Goal: Task Accomplishment & Management: Complete application form

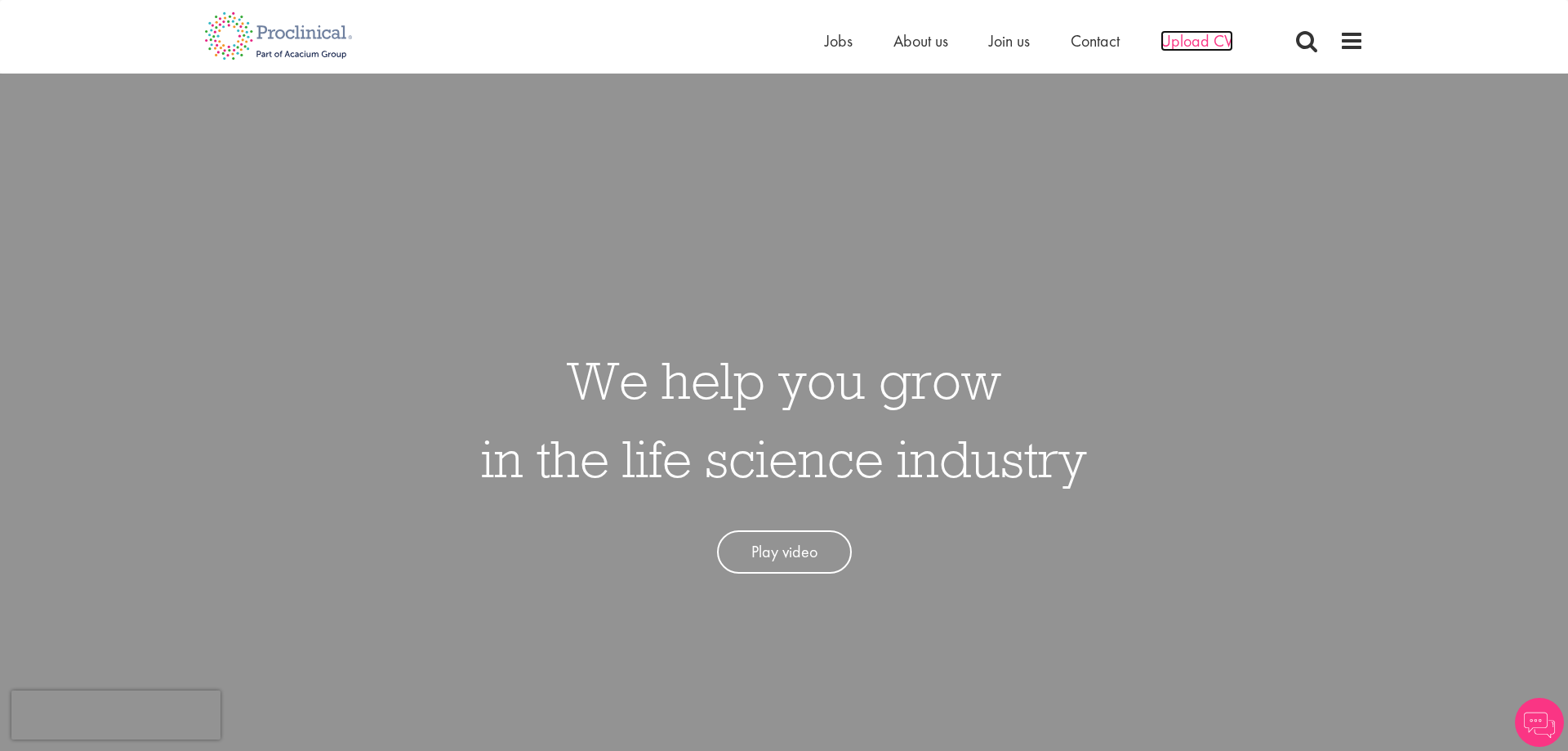
click at [1195, 50] on span "Upload CV" at bounding box center [1196, 41] width 73 height 21
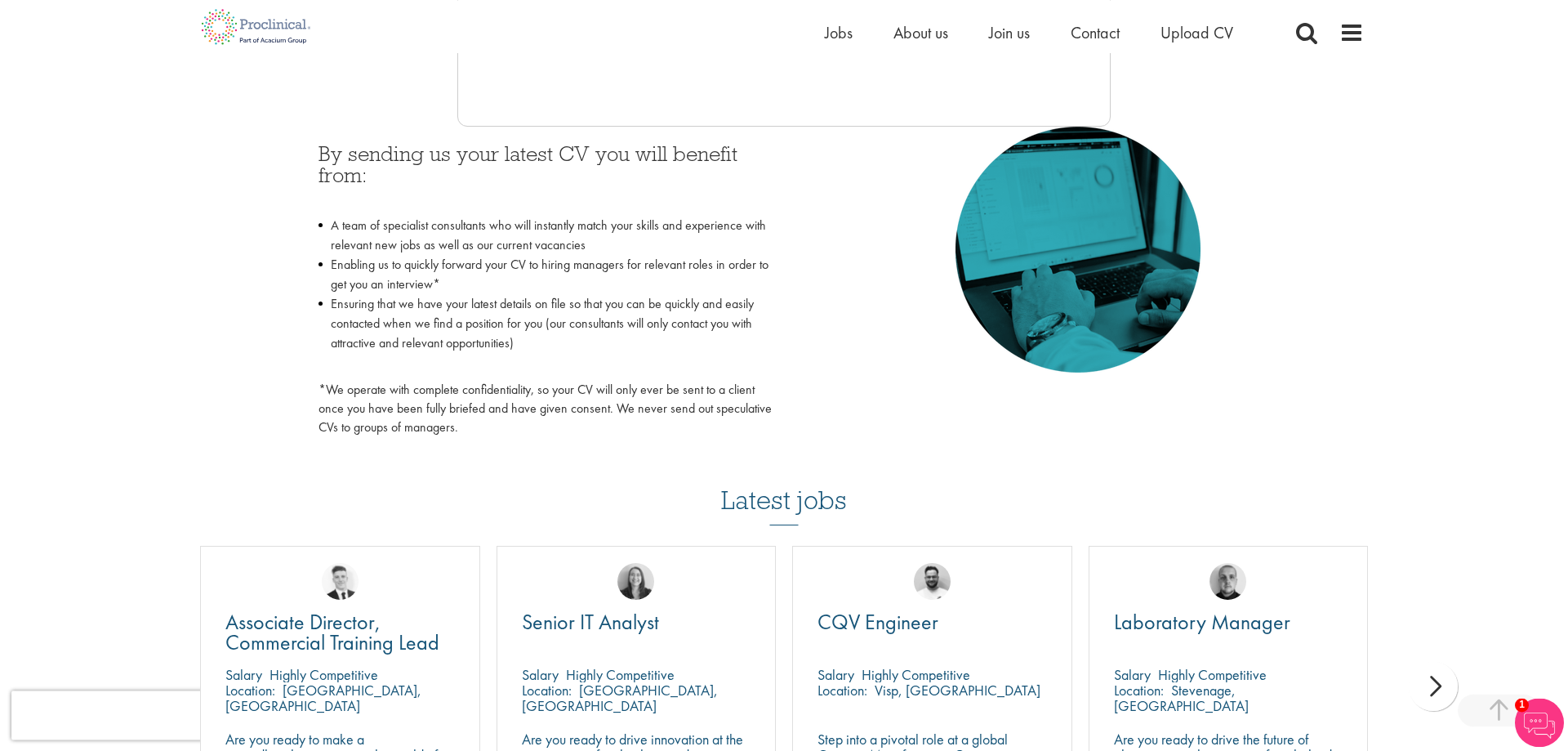
scroll to position [750, 0]
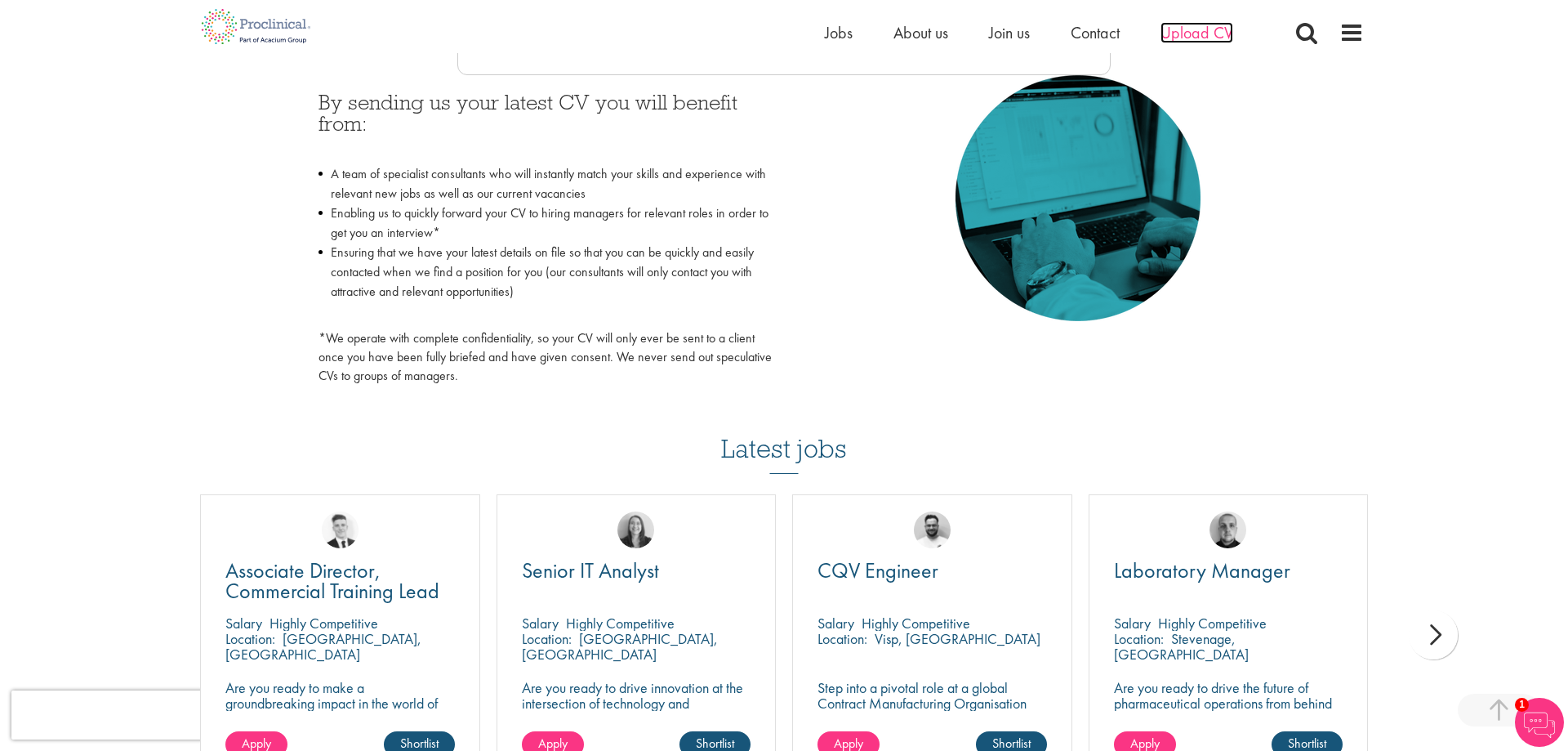
click at [1163, 31] on span "Upload CV" at bounding box center [1196, 33] width 73 height 21
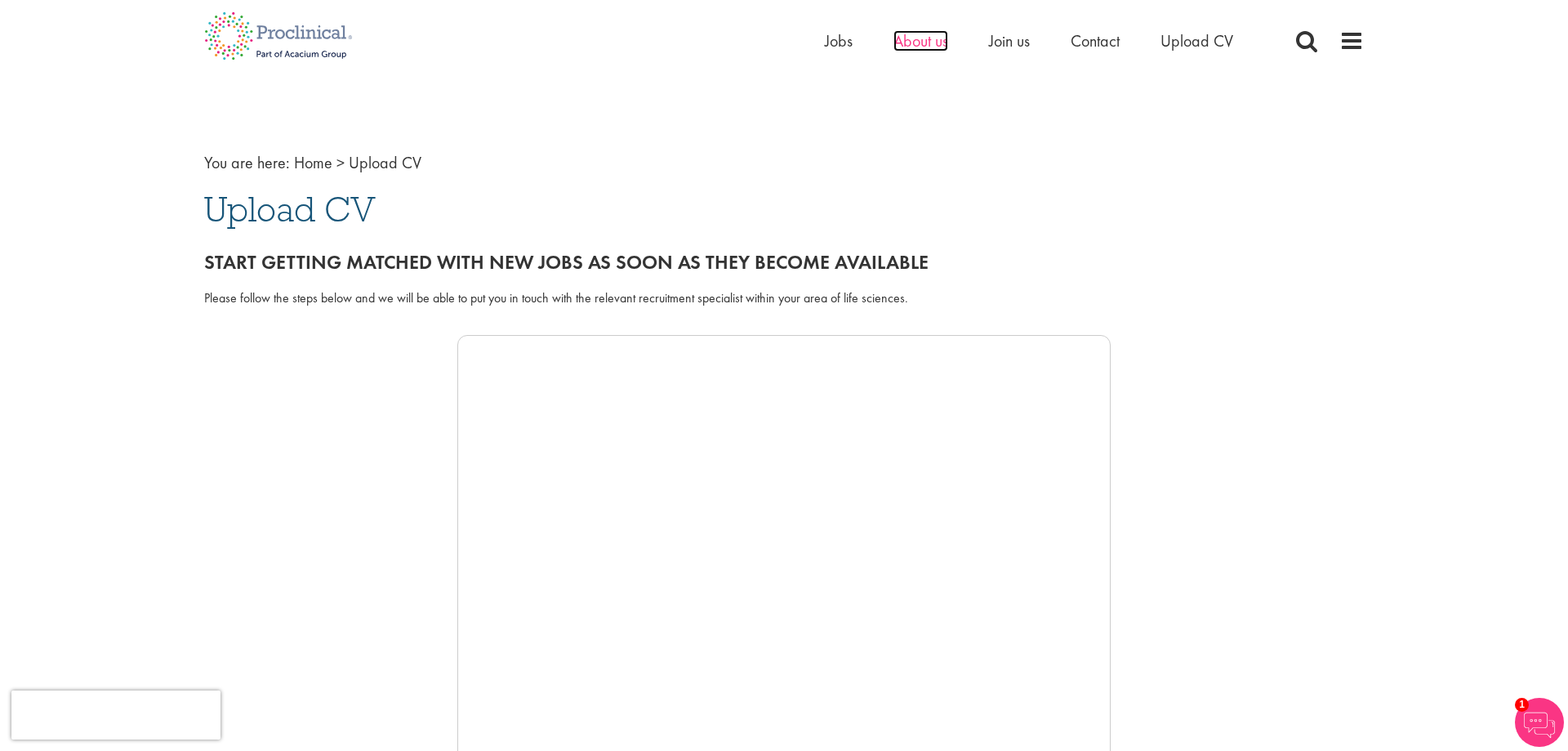
click at [918, 41] on span "About us" at bounding box center [920, 41] width 54 height 21
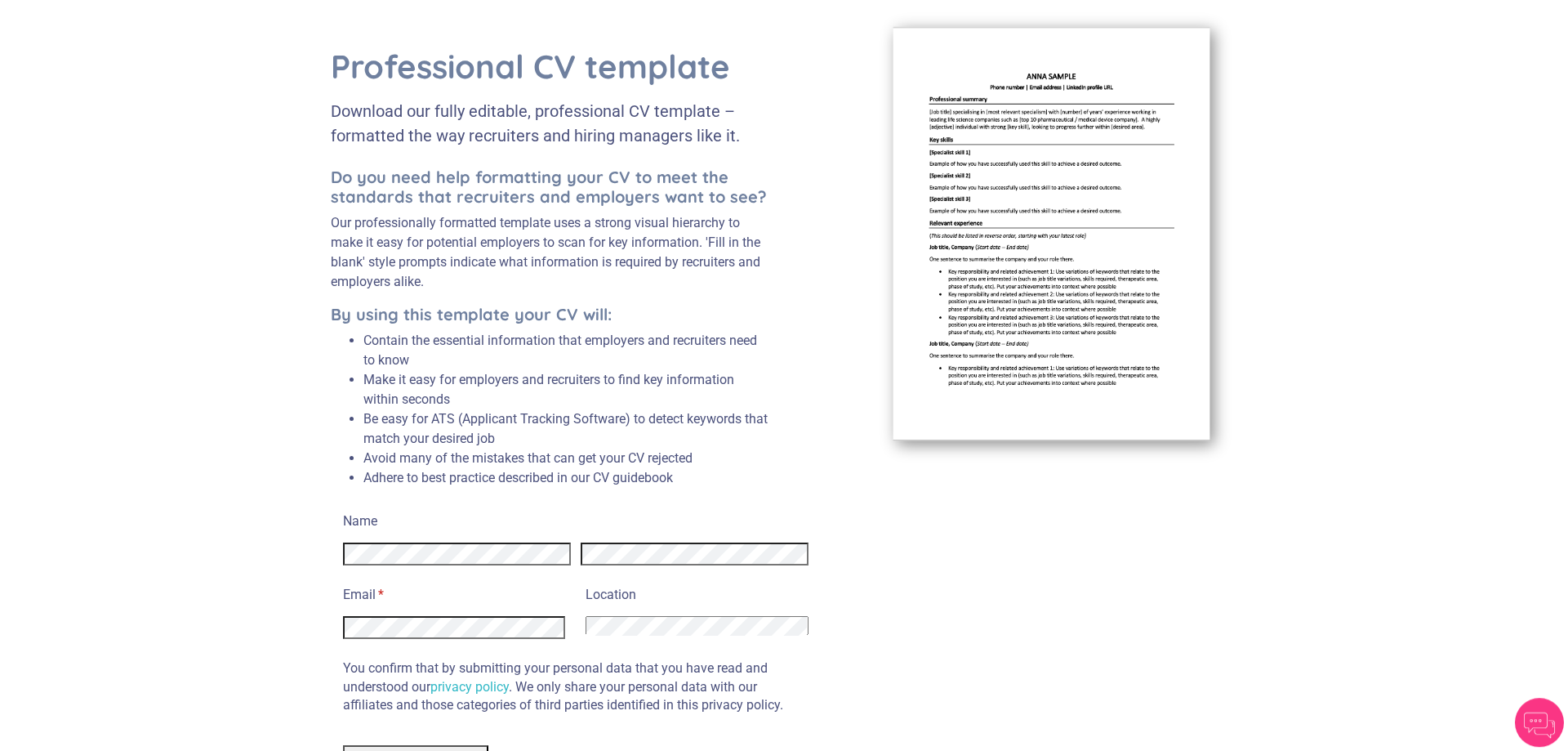
scroll to position [96, 0]
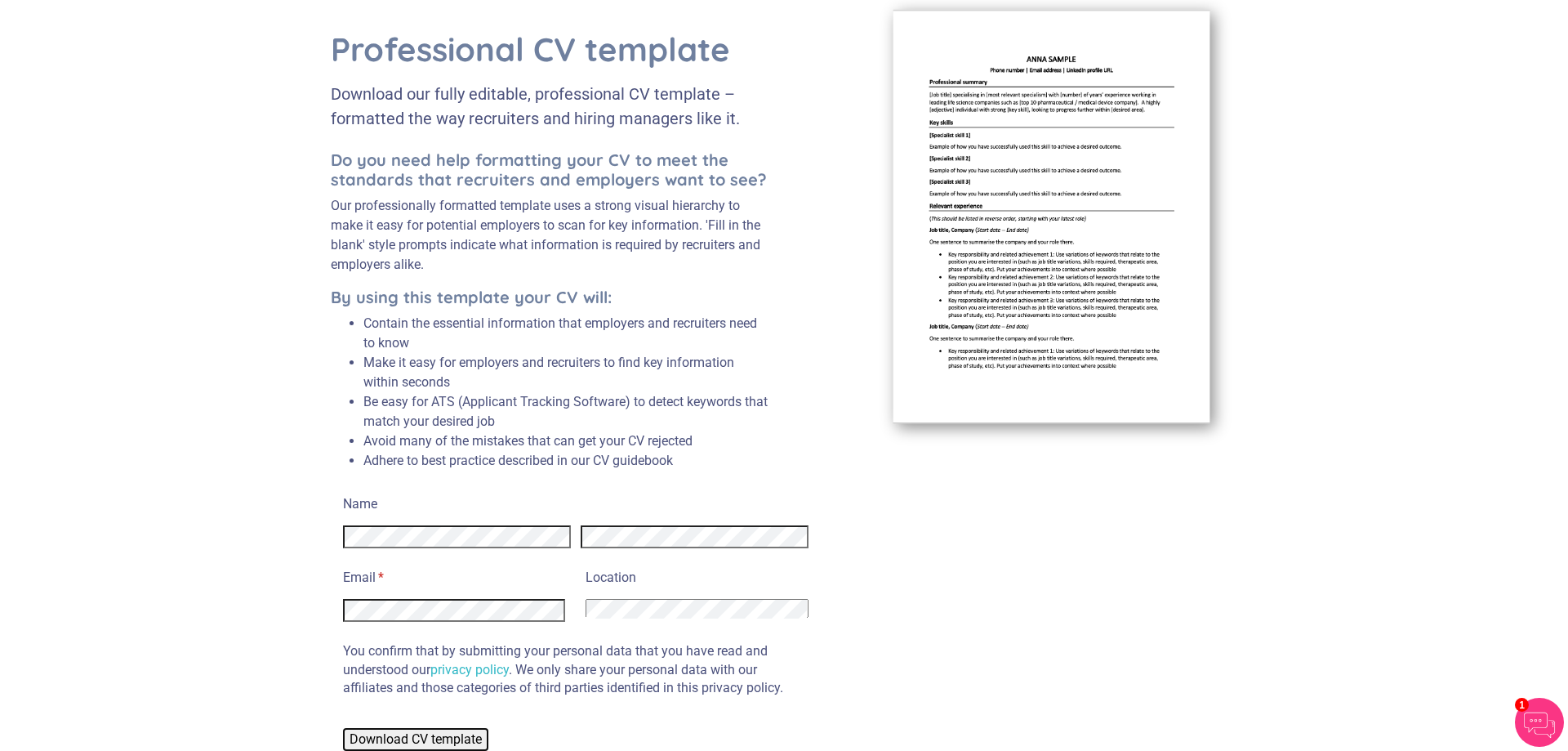
click at [442, 741] on span "Download CV template" at bounding box center [415, 739] width 133 height 16
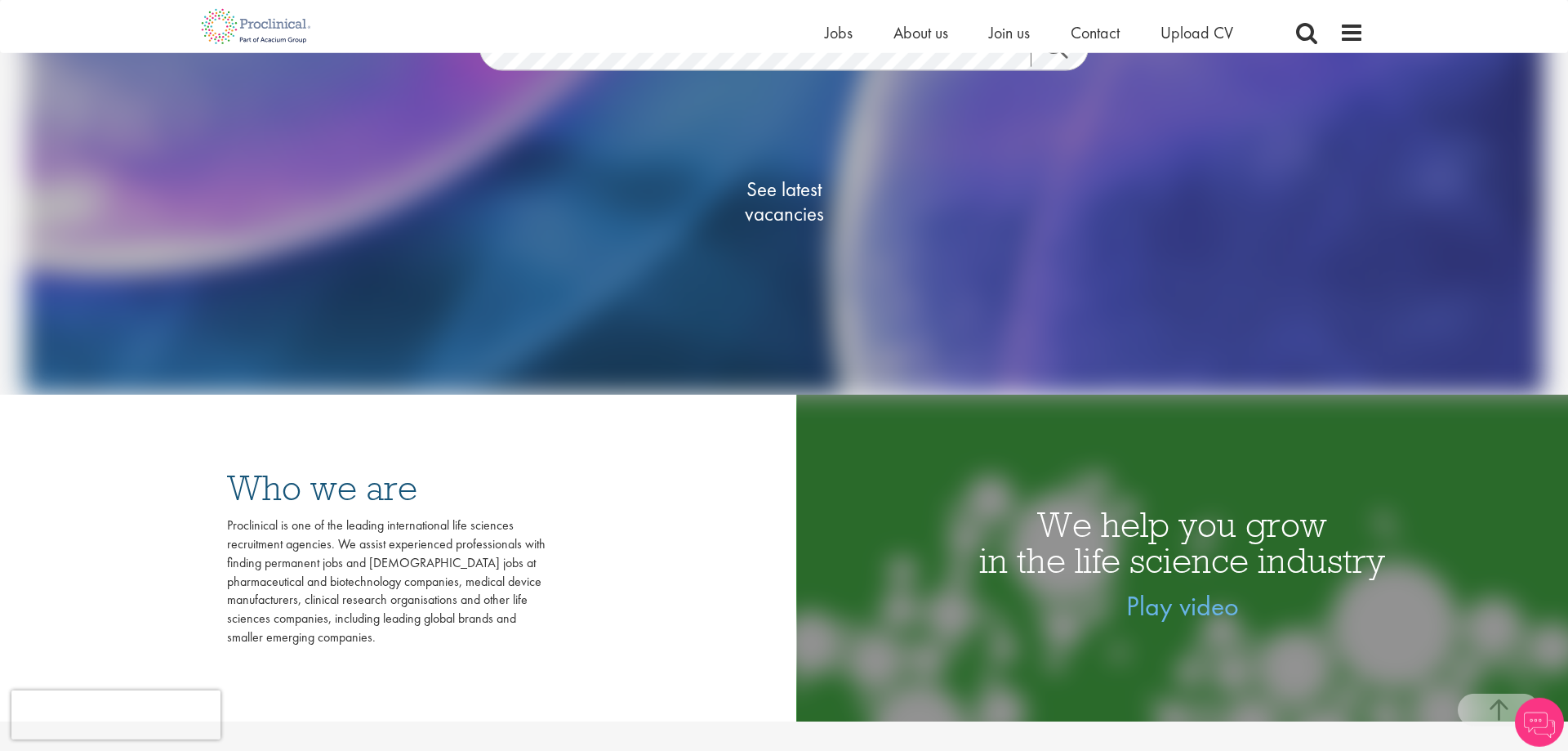
scroll to position [333, 0]
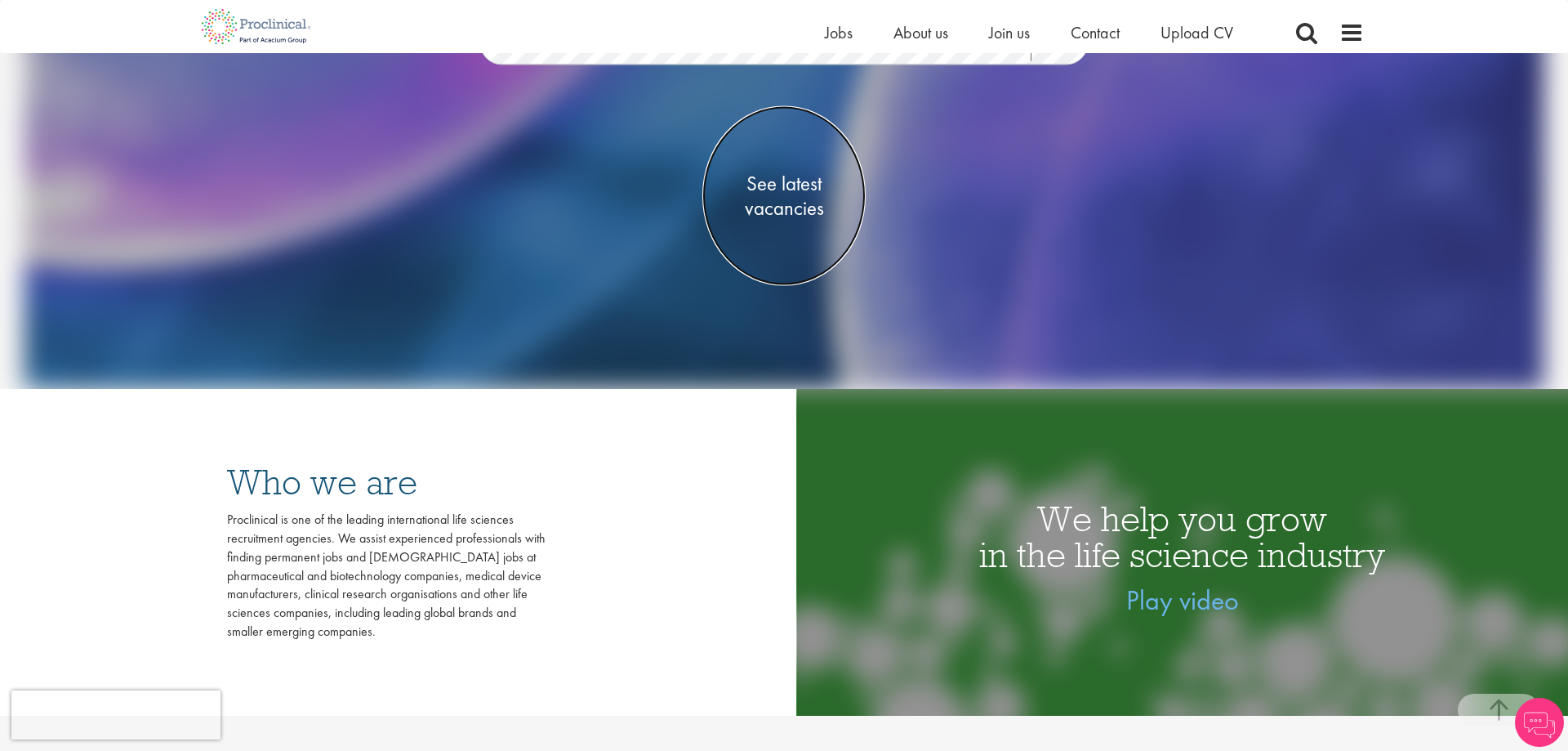
click at [811, 214] on span "See latest vacancies" at bounding box center [784, 195] width 163 height 49
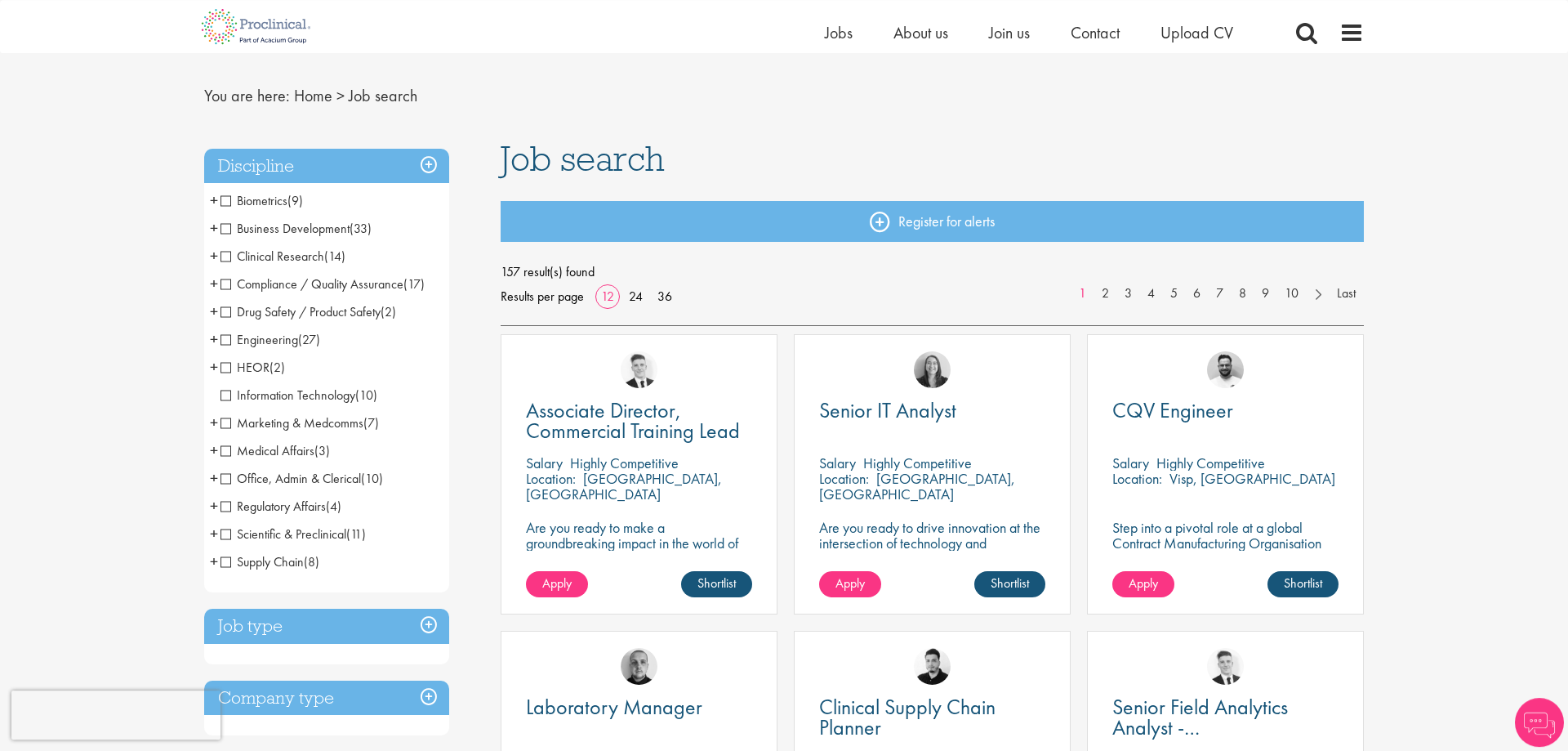
scroll to position [83, 0]
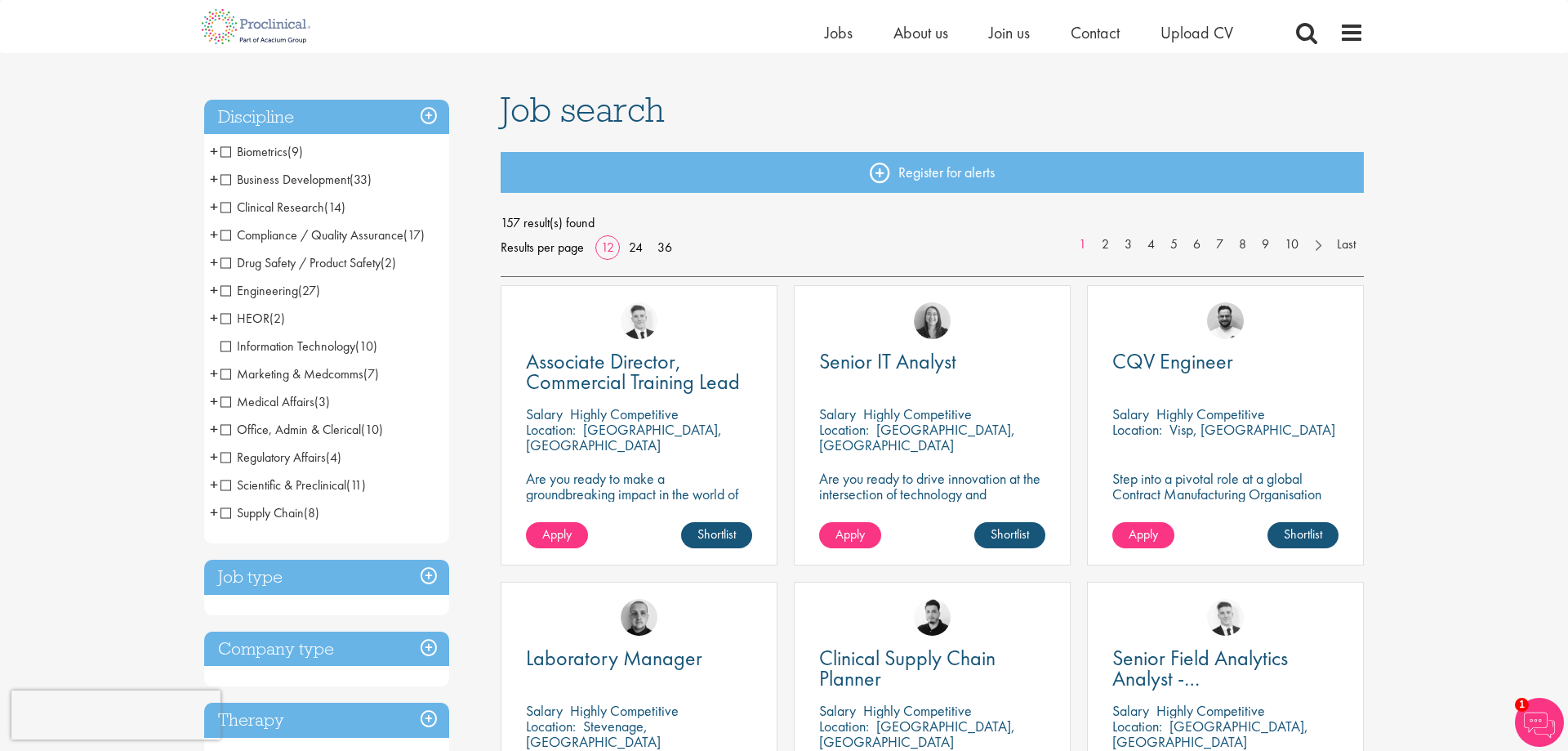
click at [306, 235] on span "Compliance / Quality Assurance" at bounding box center [312, 235] width 183 height 17
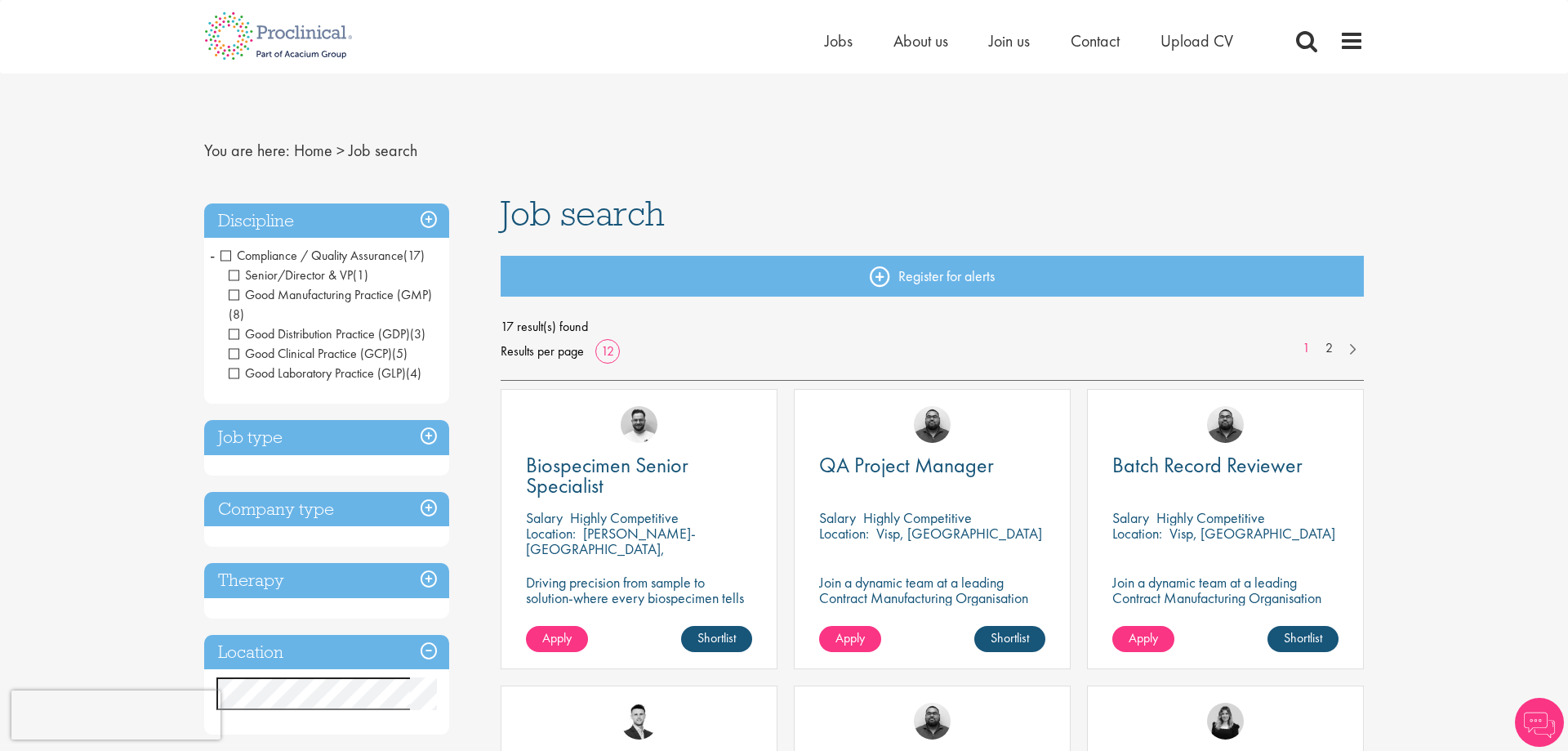
click at [227, 252] on span "Compliance / Quality Assurance" at bounding box center [312, 255] width 183 height 17
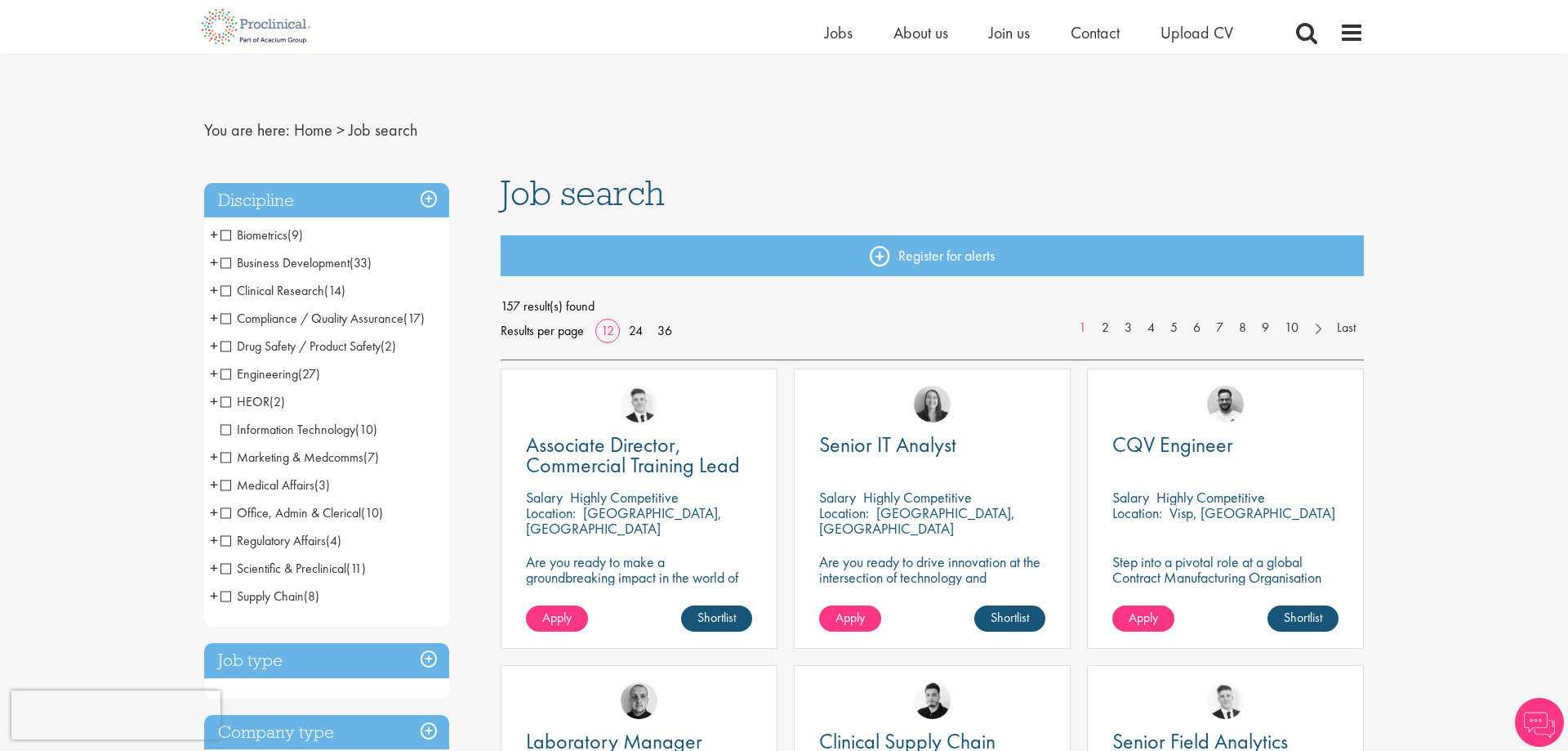
scroll to position [167, 0]
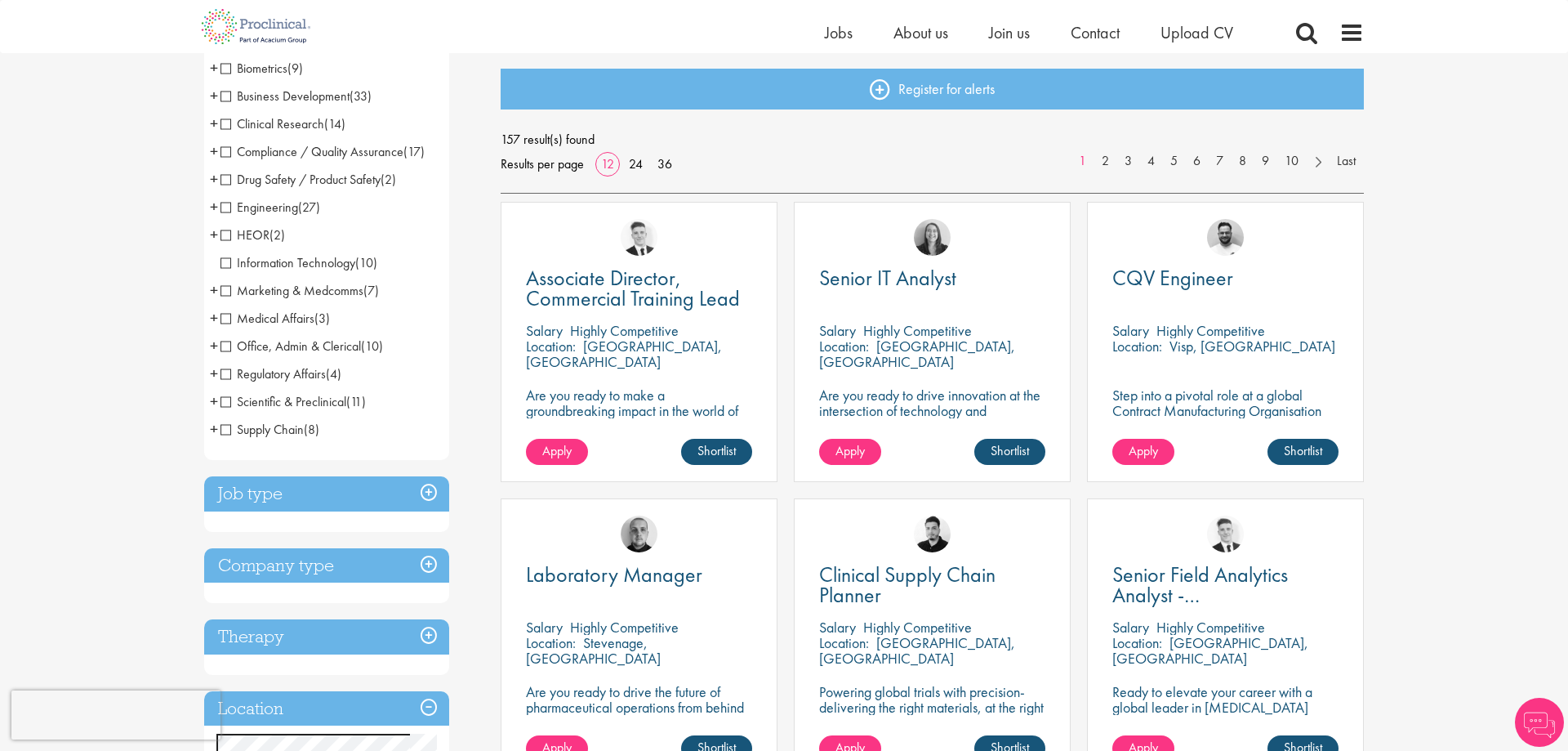
click at [428, 487] on h3 "Job type" at bounding box center [326, 494] width 245 height 35
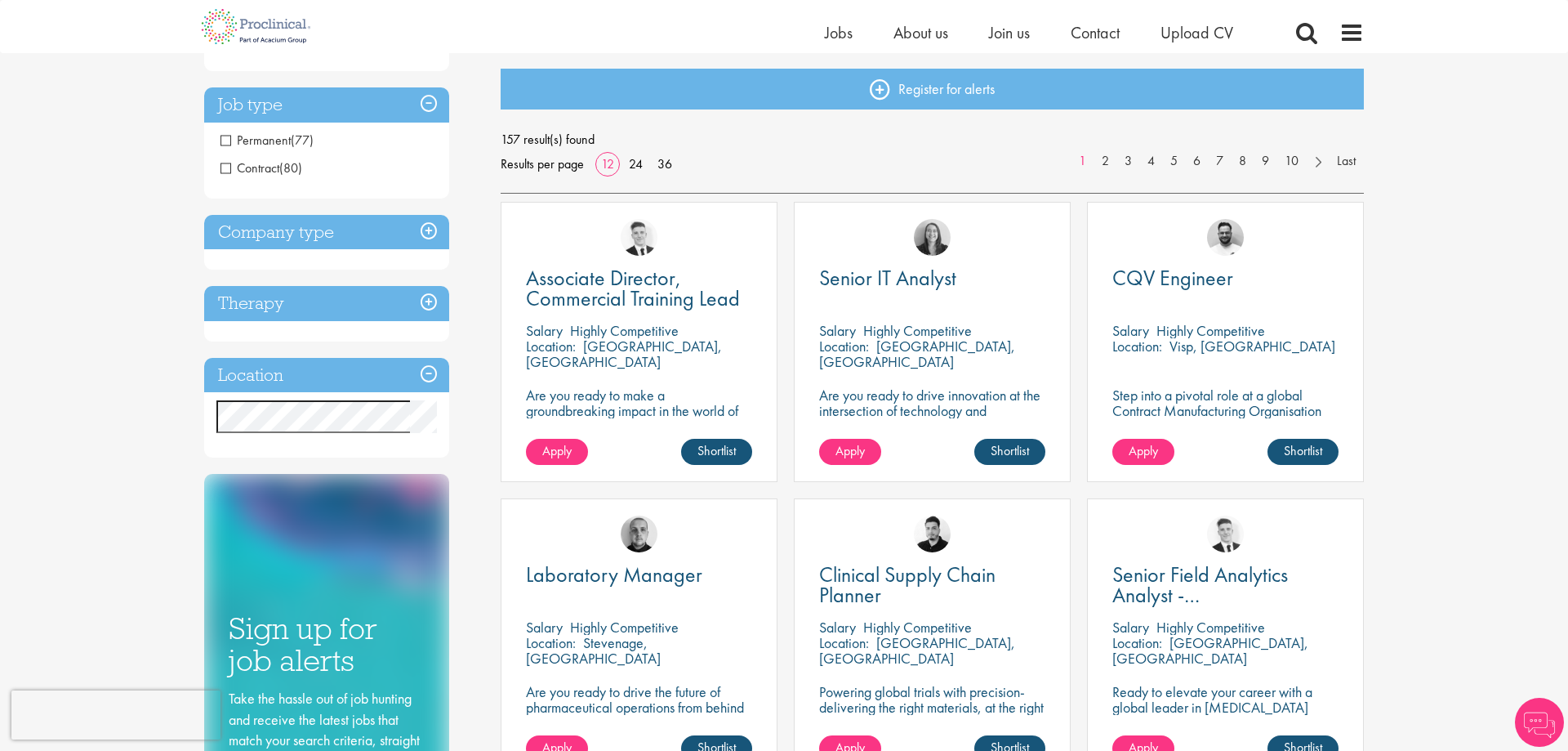
click at [327, 240] on h3 "Company type" at bounding box center [326, 232] width 245 height 35
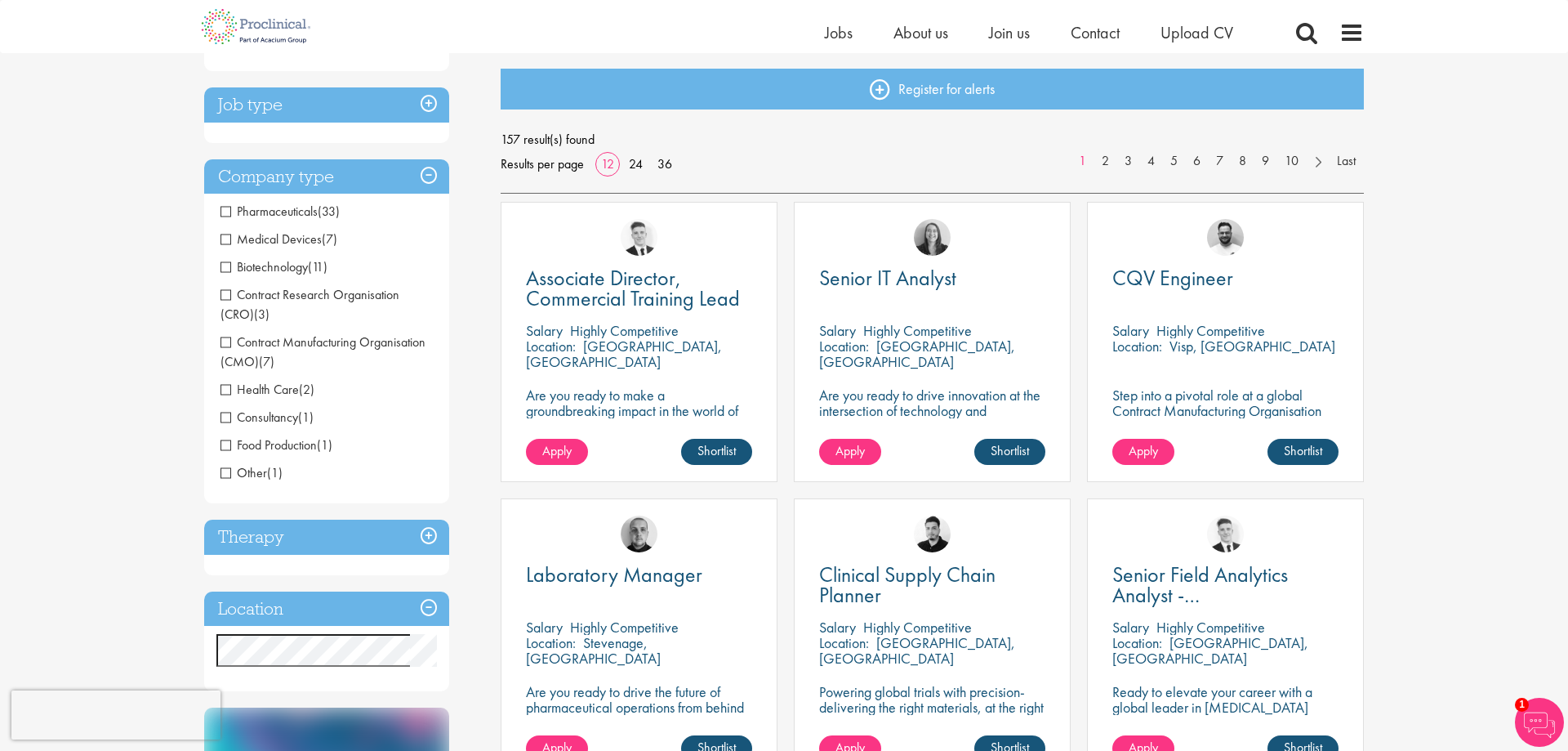
click at [307, 215] on span "Pharmaceuticals" at bounding box center [269, 211] width 97 height 17
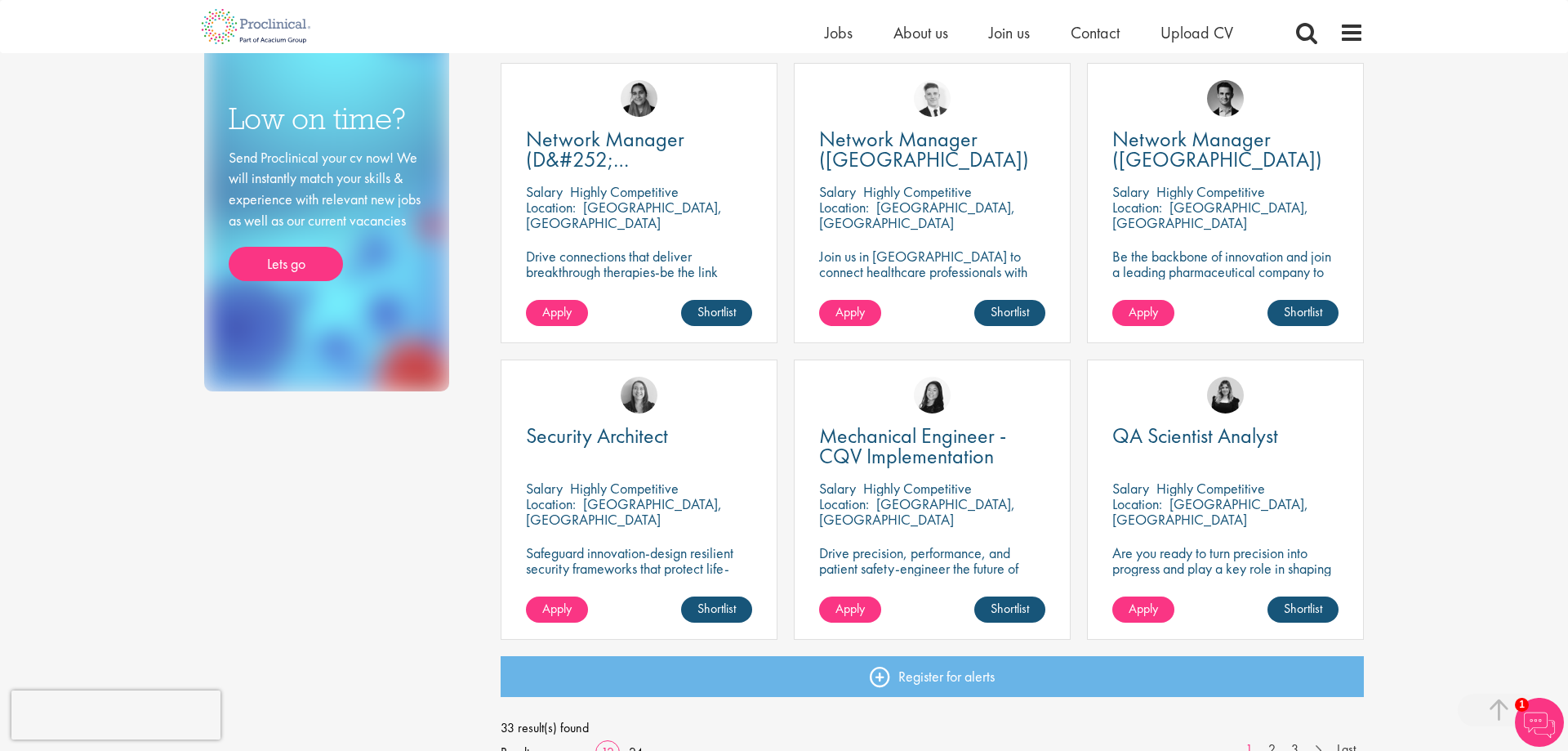
scroll to position [917, 0]
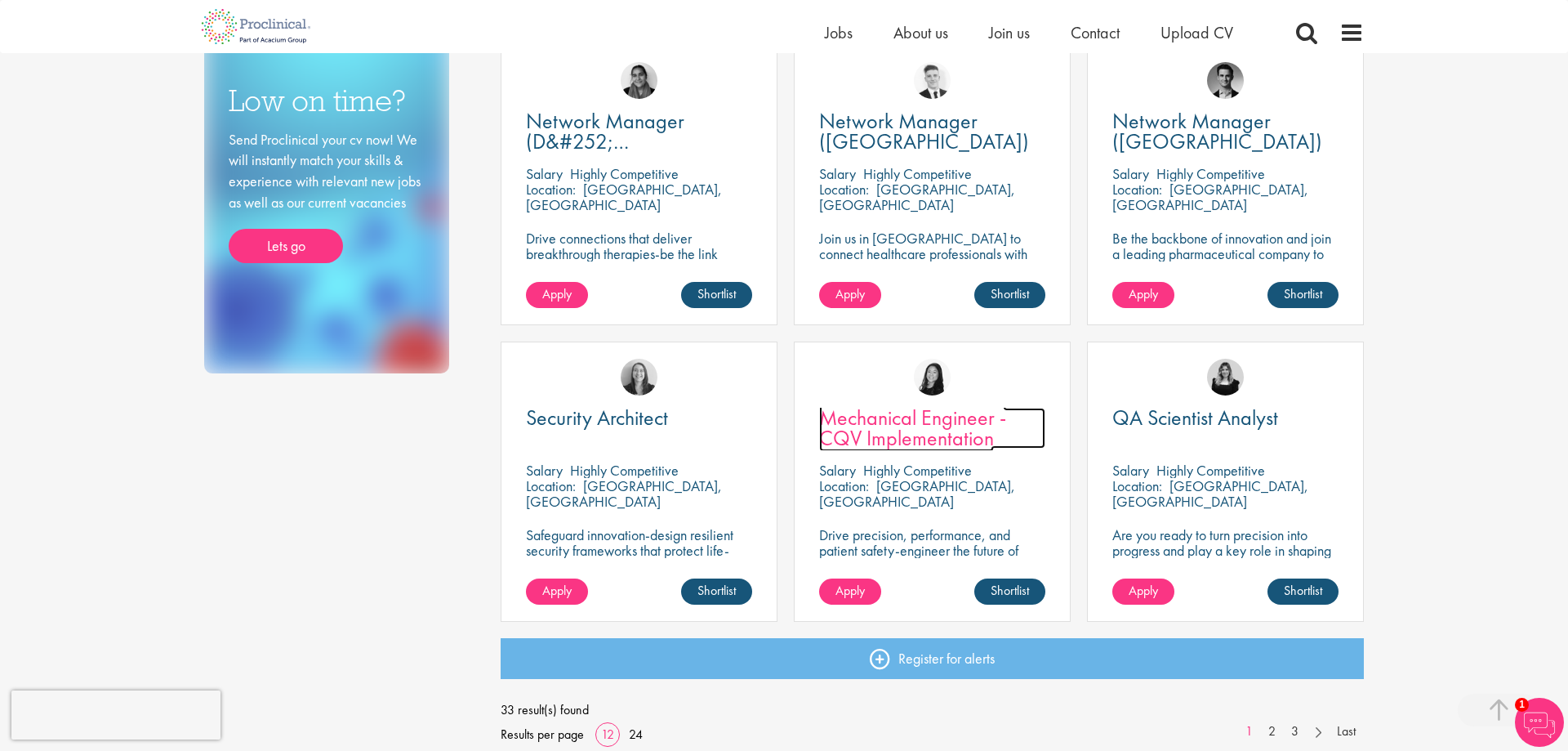
click at [886, 437] on span "Mechanical Engineer - CQV Implementation" at bounding box center [912, 428] width 187 height 48
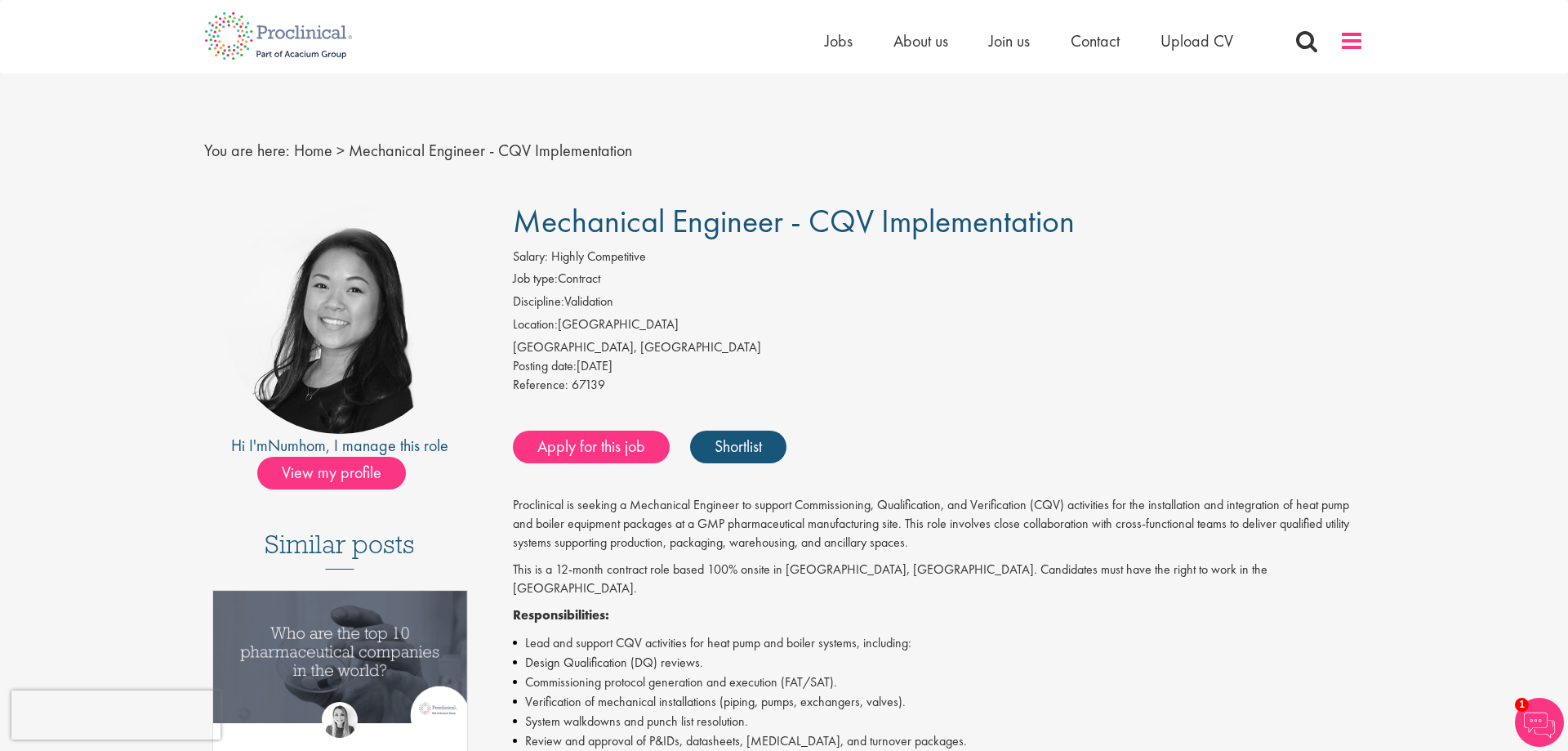
click at [1343, 40] on span at bounding box center [1351, 41] width 25 height 25
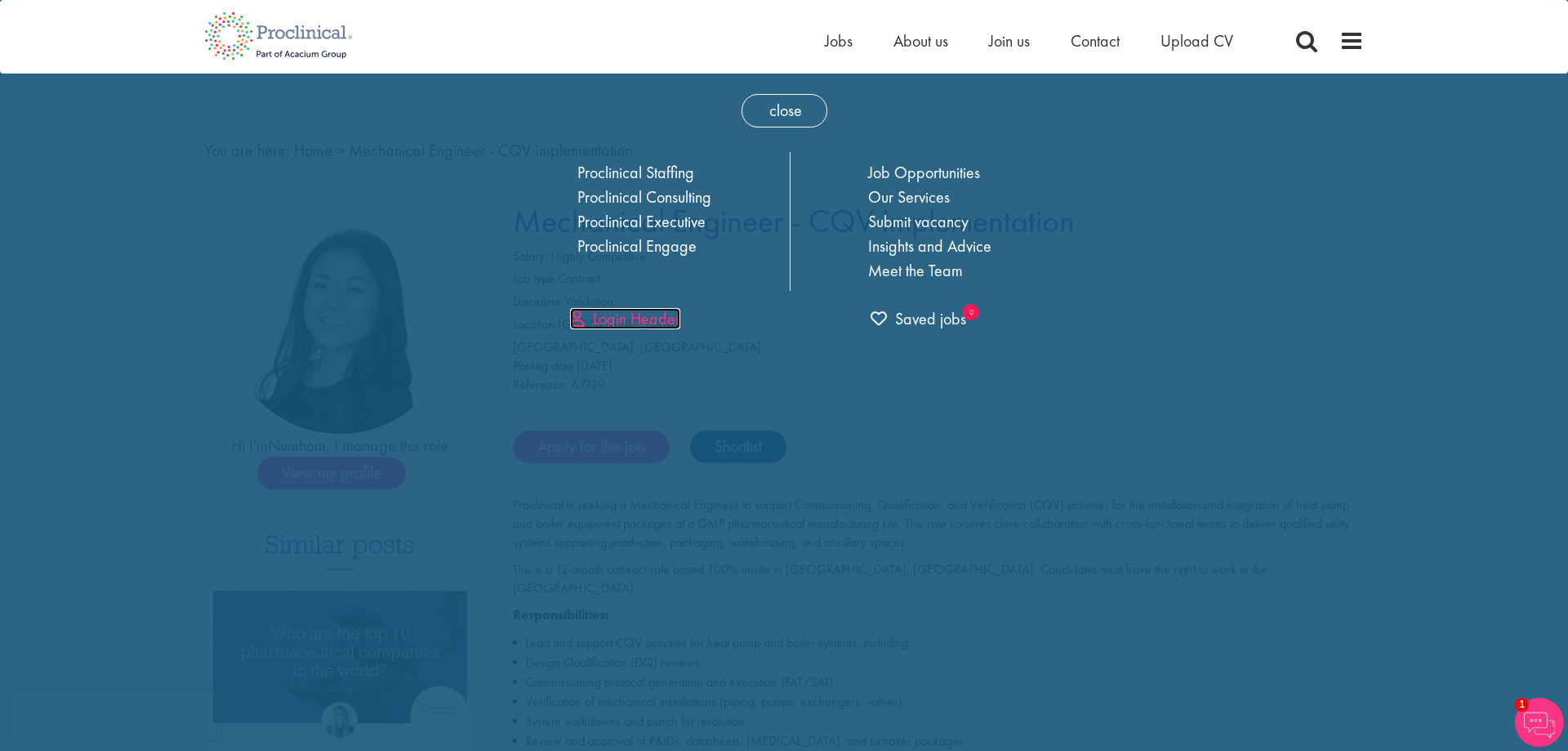
click at [658, 322] on link "Login Header" at bounding box center [625, 319] width 110 height 21
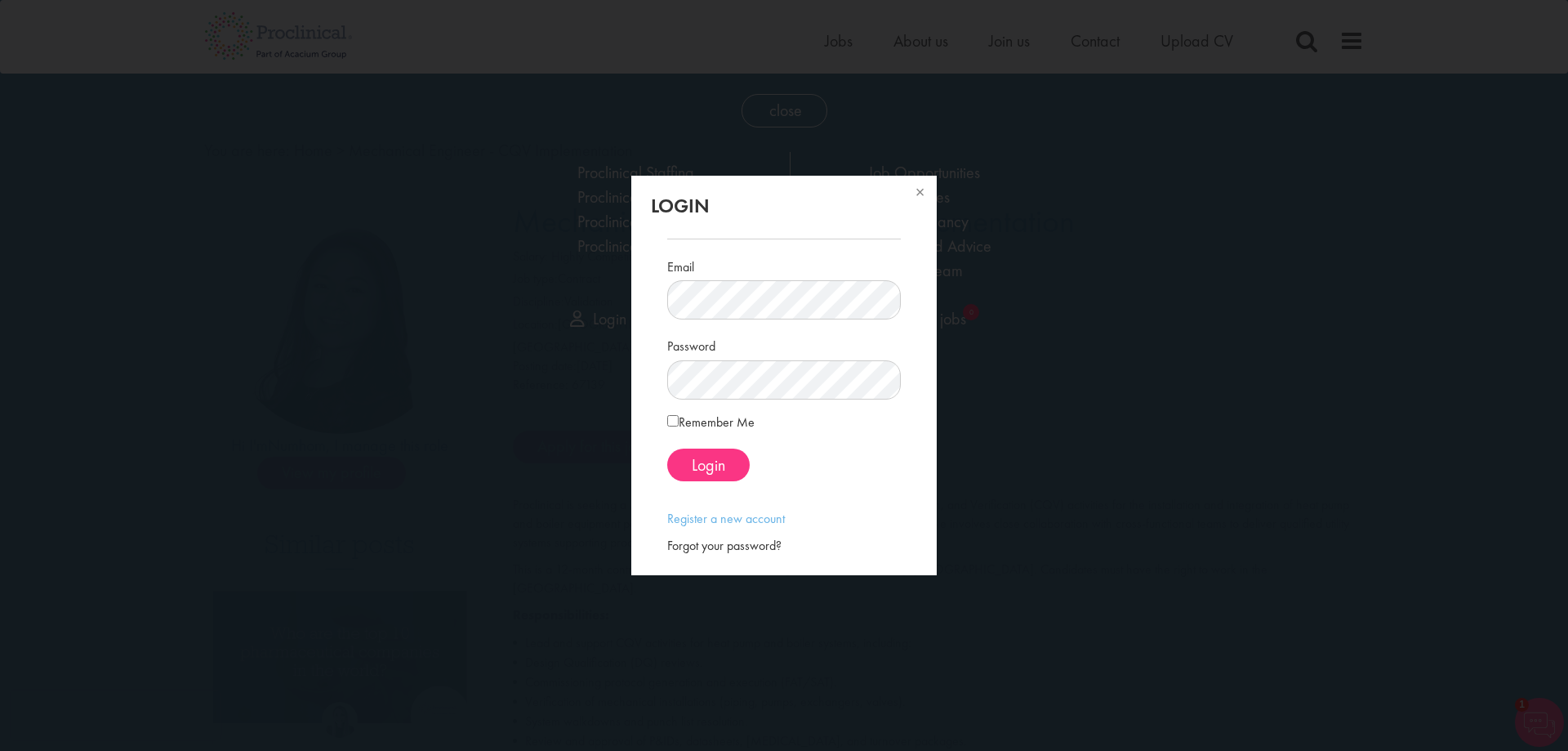
click at [728, 425] on label "Remember Me" at bounding box center [711, 421] width 87 height 21
click at [729, 453] on button "Login" at bounding box center [709, 465] width 82 height 33
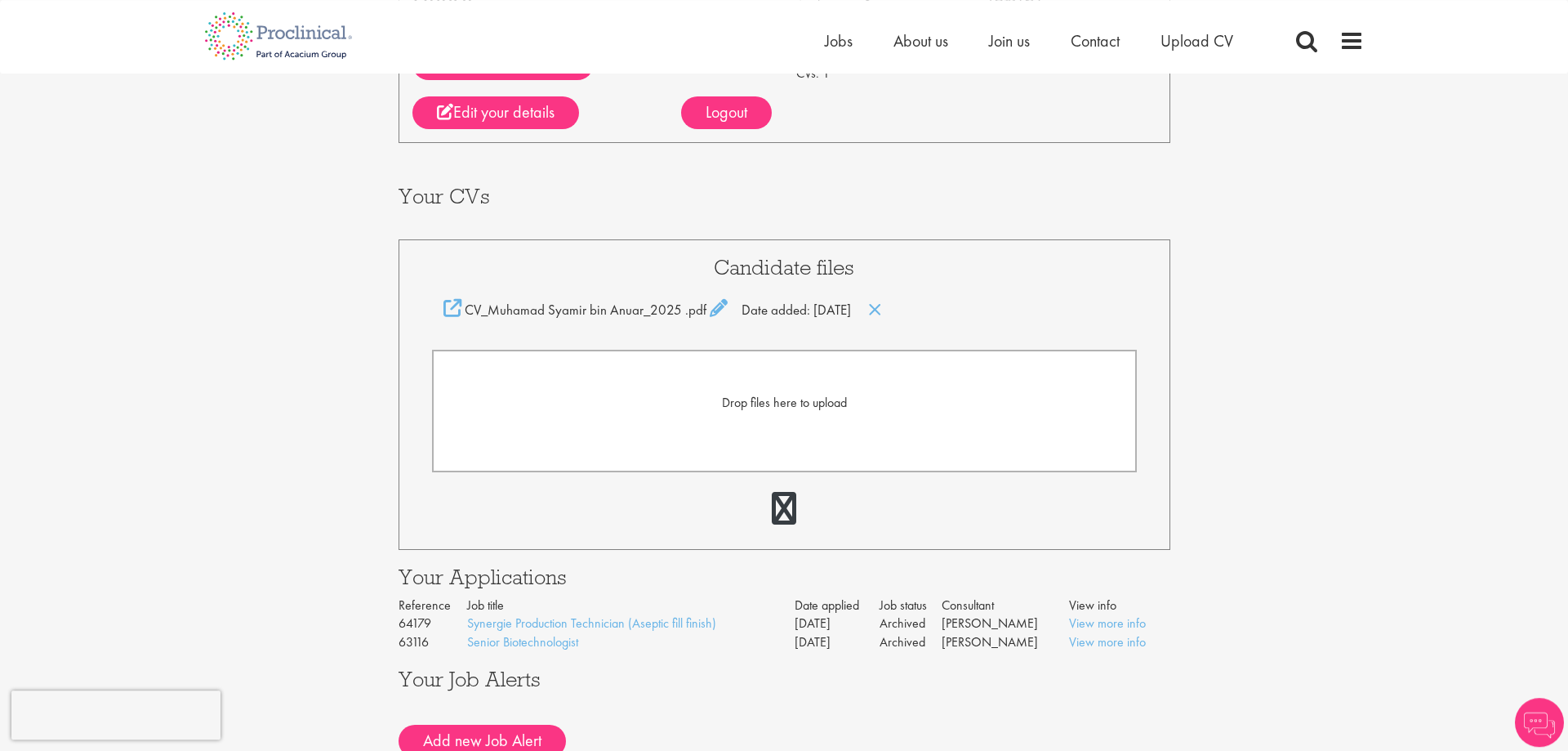
scroll to position [250, 0]
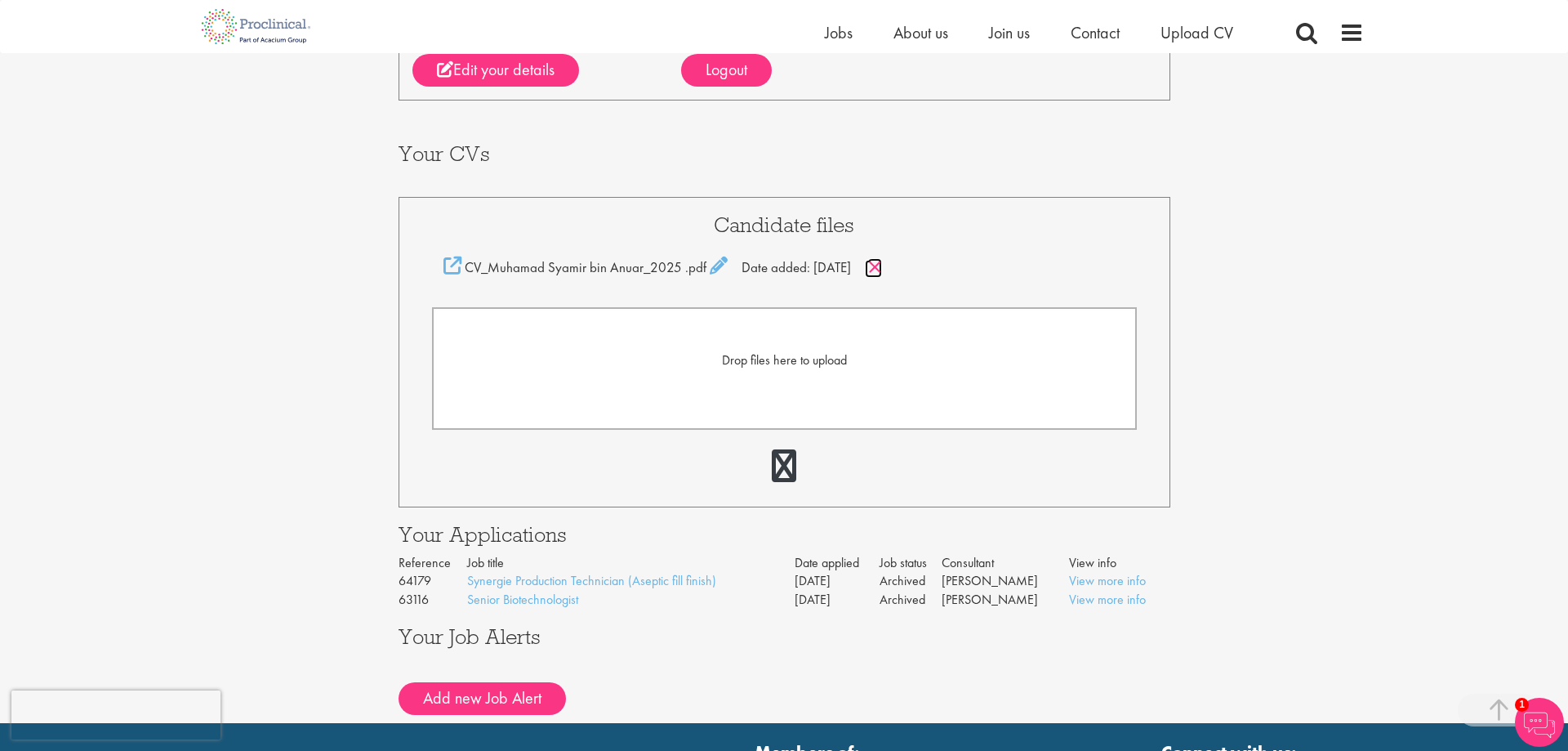
click at [882, 267] on icon at bounding box center [874, 267] width 14 height 18
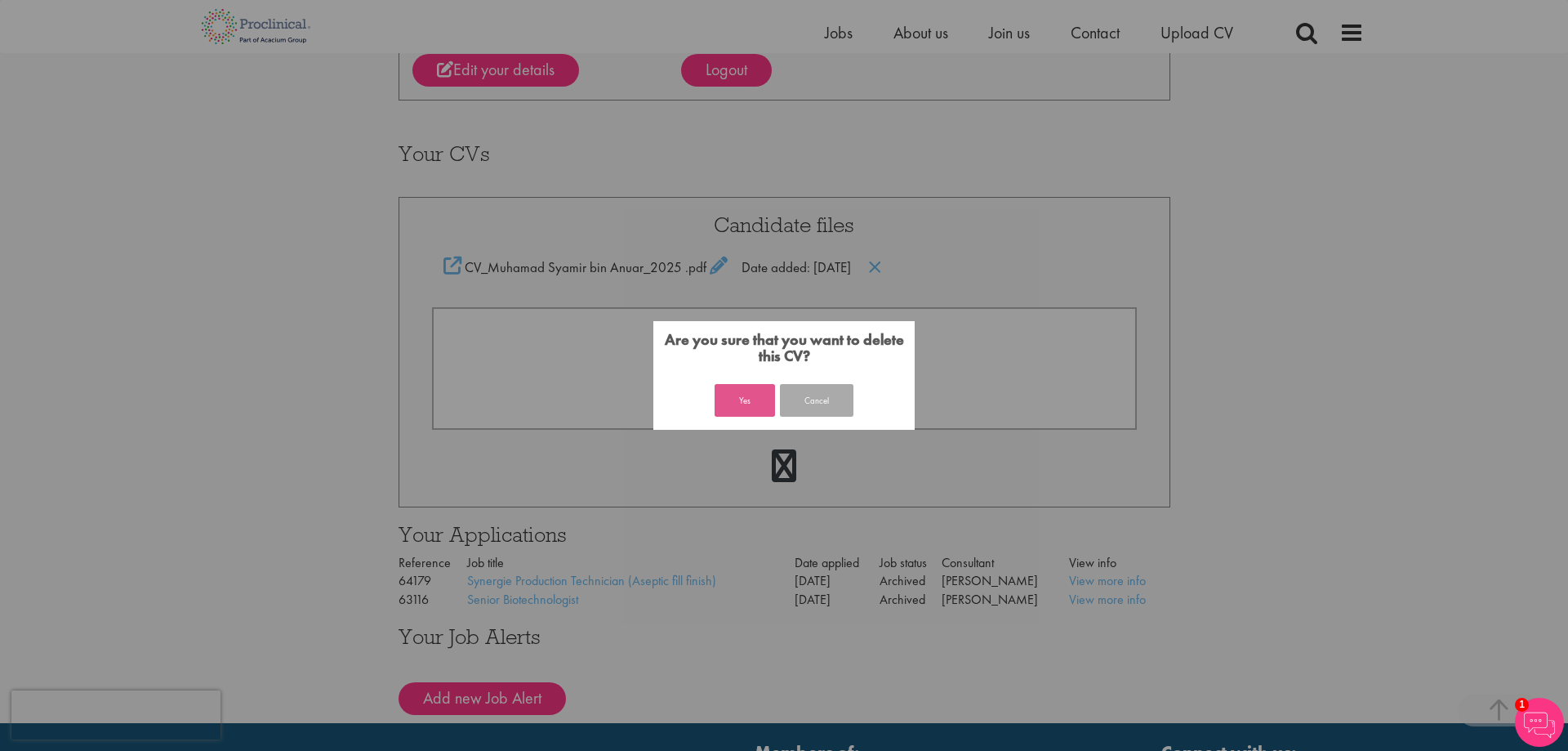
click at [758, 392] on button "Yes" at bounding box center [744, 401] width 60 height 33
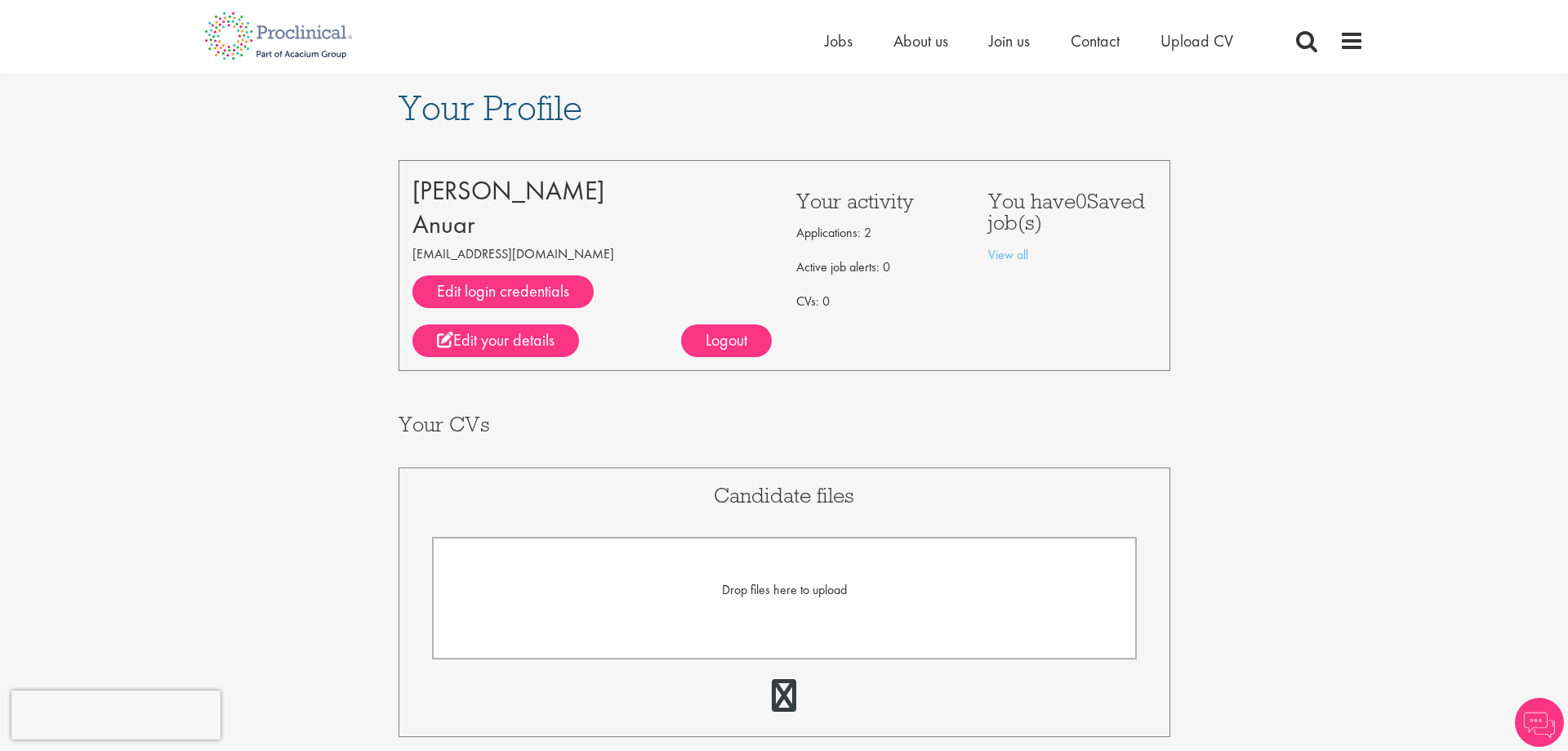
scroll to position [167, 0]
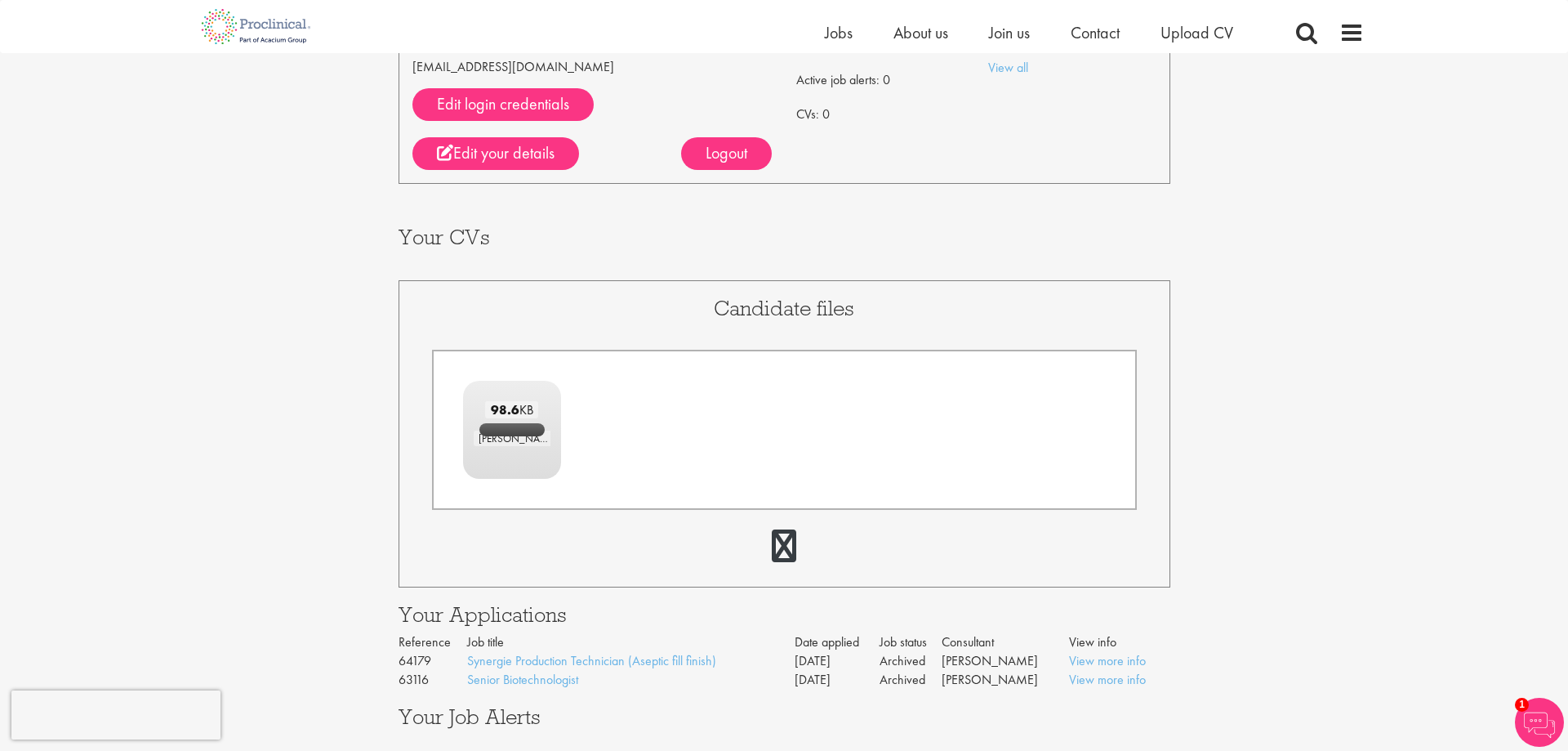
click at [560, 301] on h3 "Candidate files" at bounding box center [784, 308] width 704 height 21
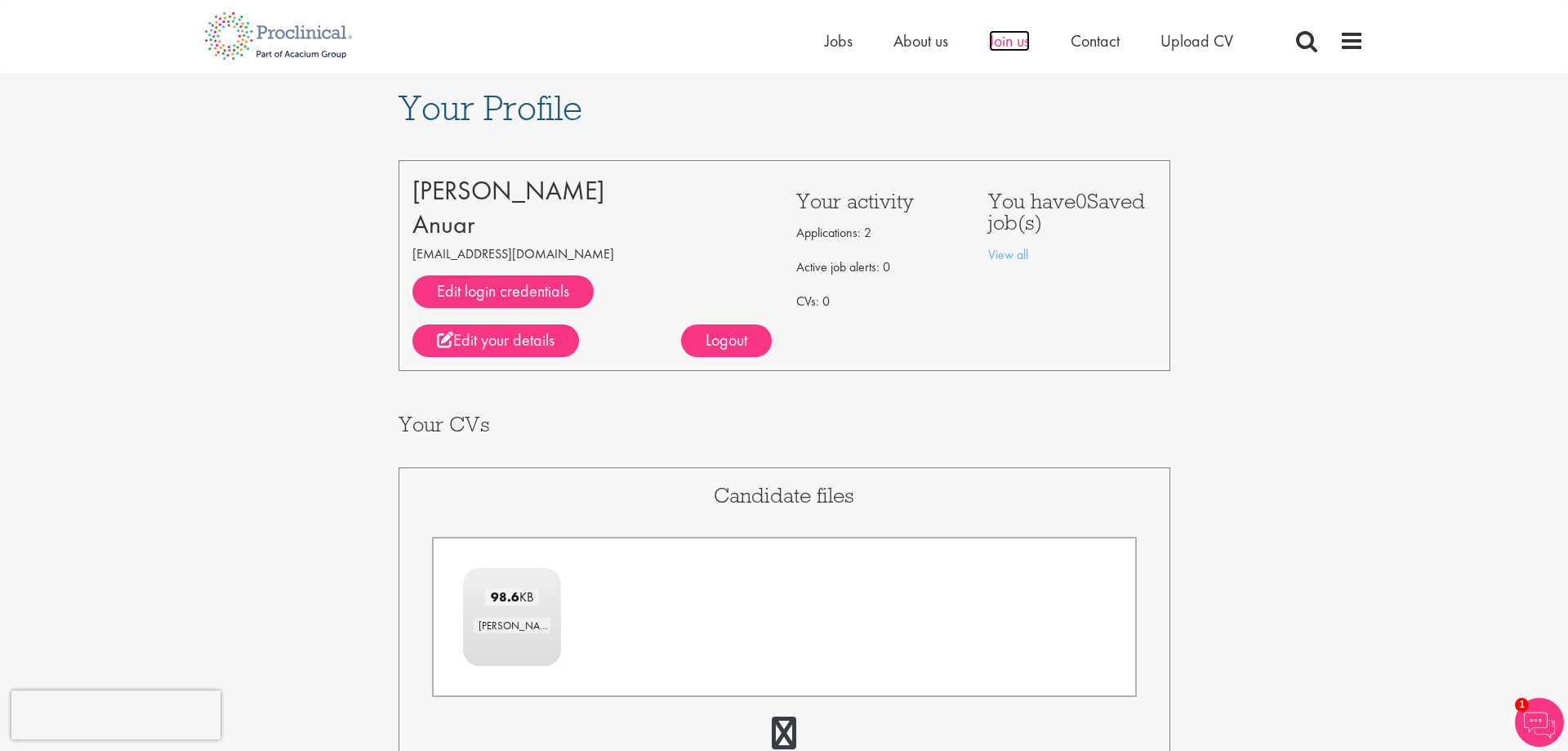
click at [990, 40] on span "Join us" at bounding box center [1009, 41] width 41 height 21
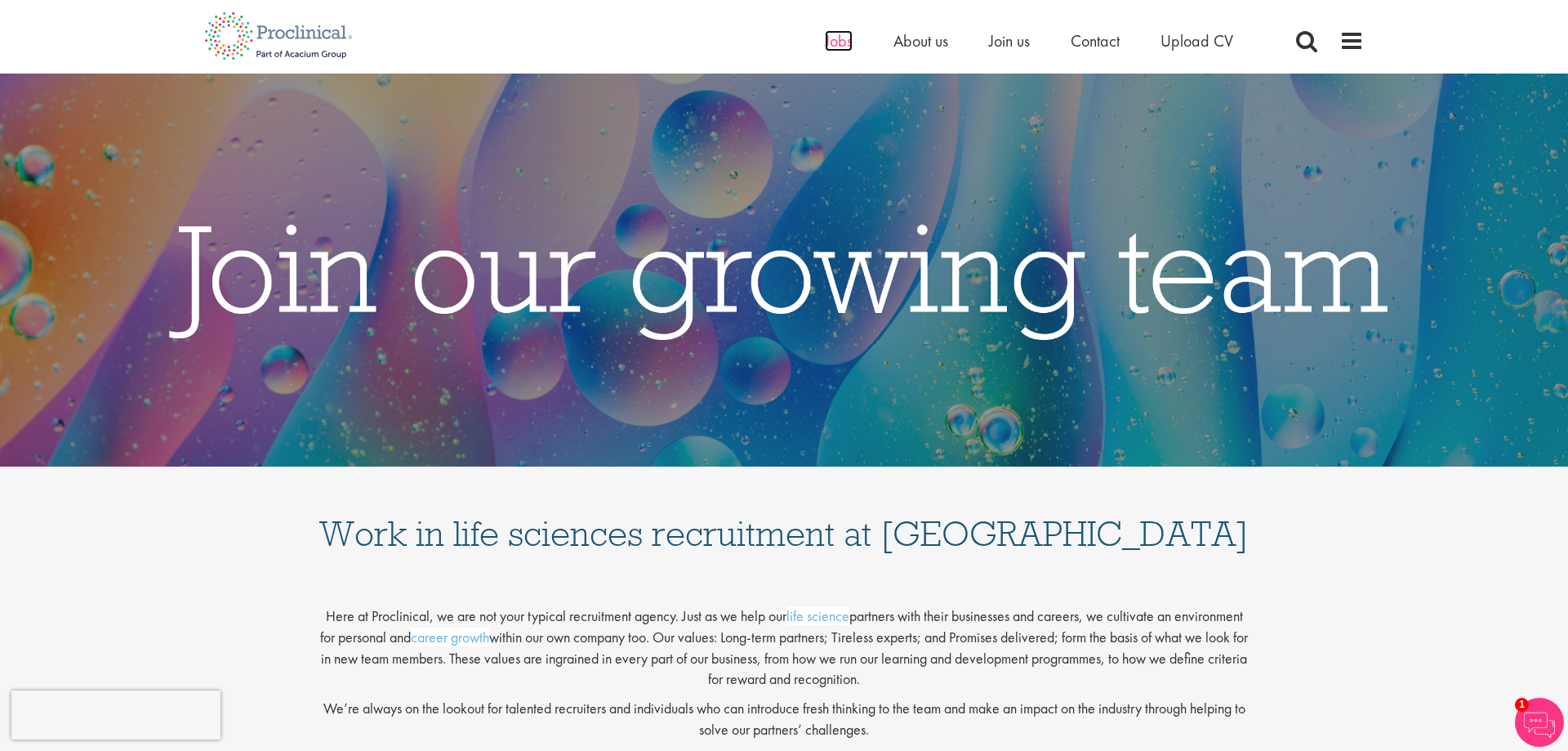
click at [848, 38] on span "Jobs" at bounding box center [839, 41] width 28 height 21
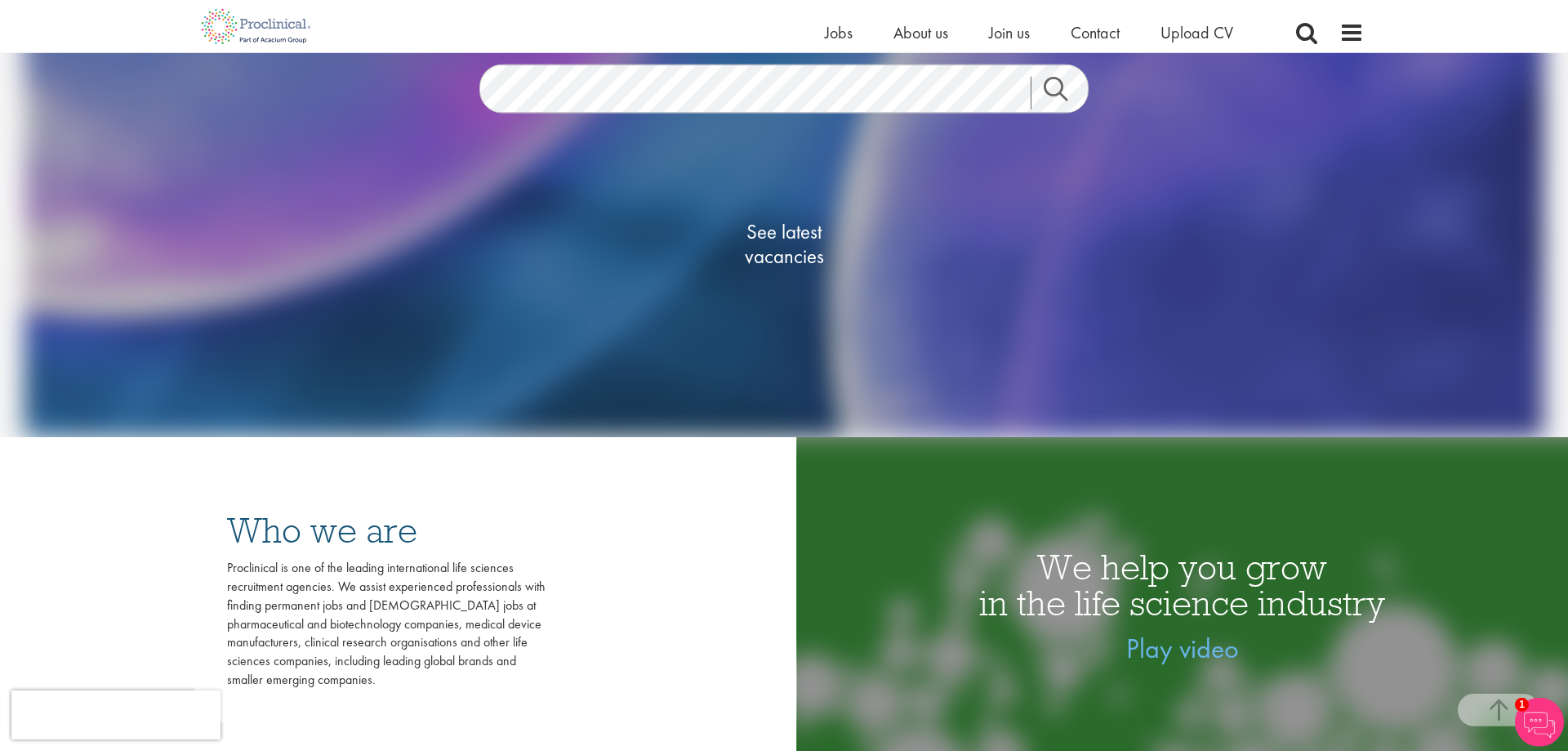
scroll to position [167, 0]
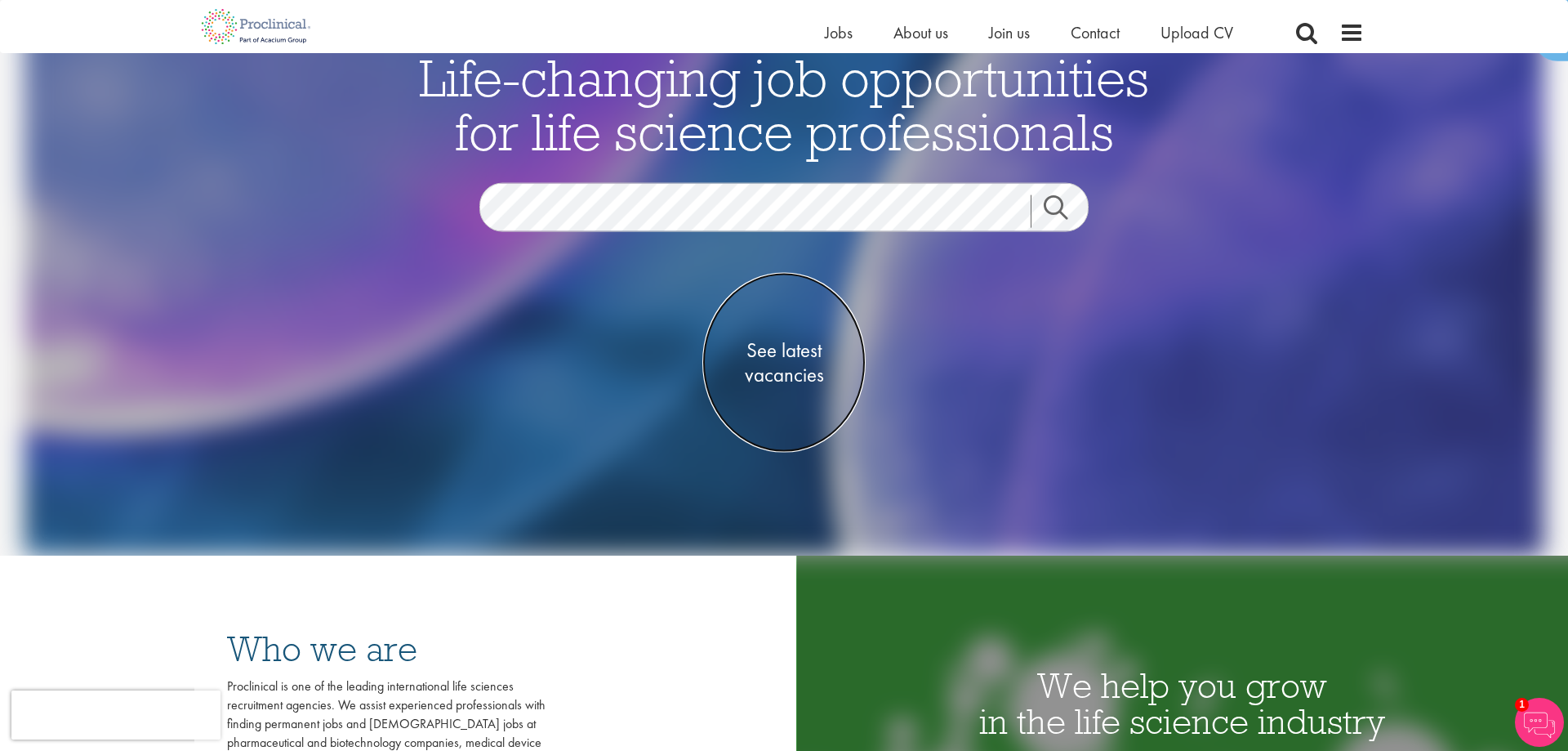
click at [793, 366] on span "See latest vacancies" at bounding box center [784, 362] width 163 height 49
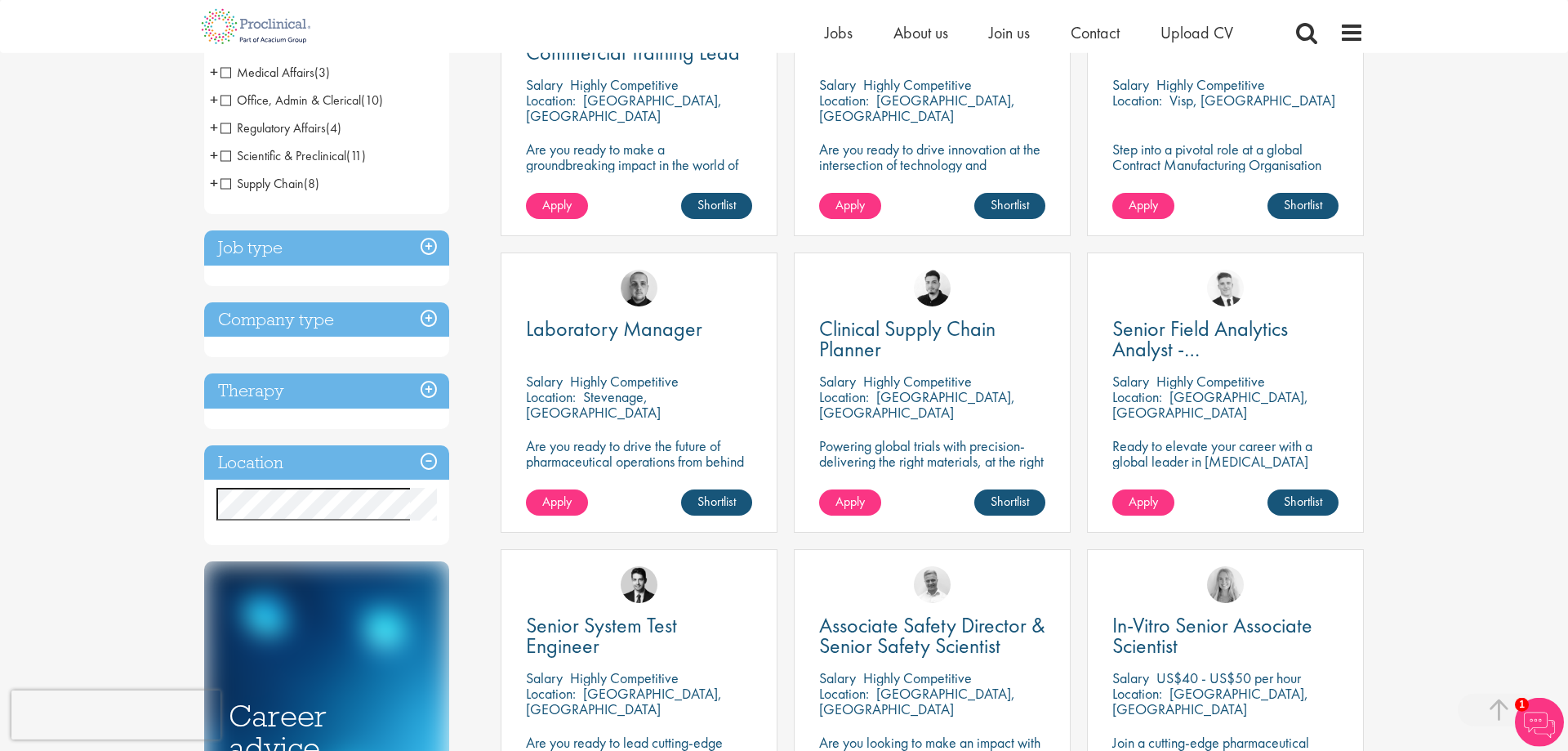
scroll to position [416, 0]
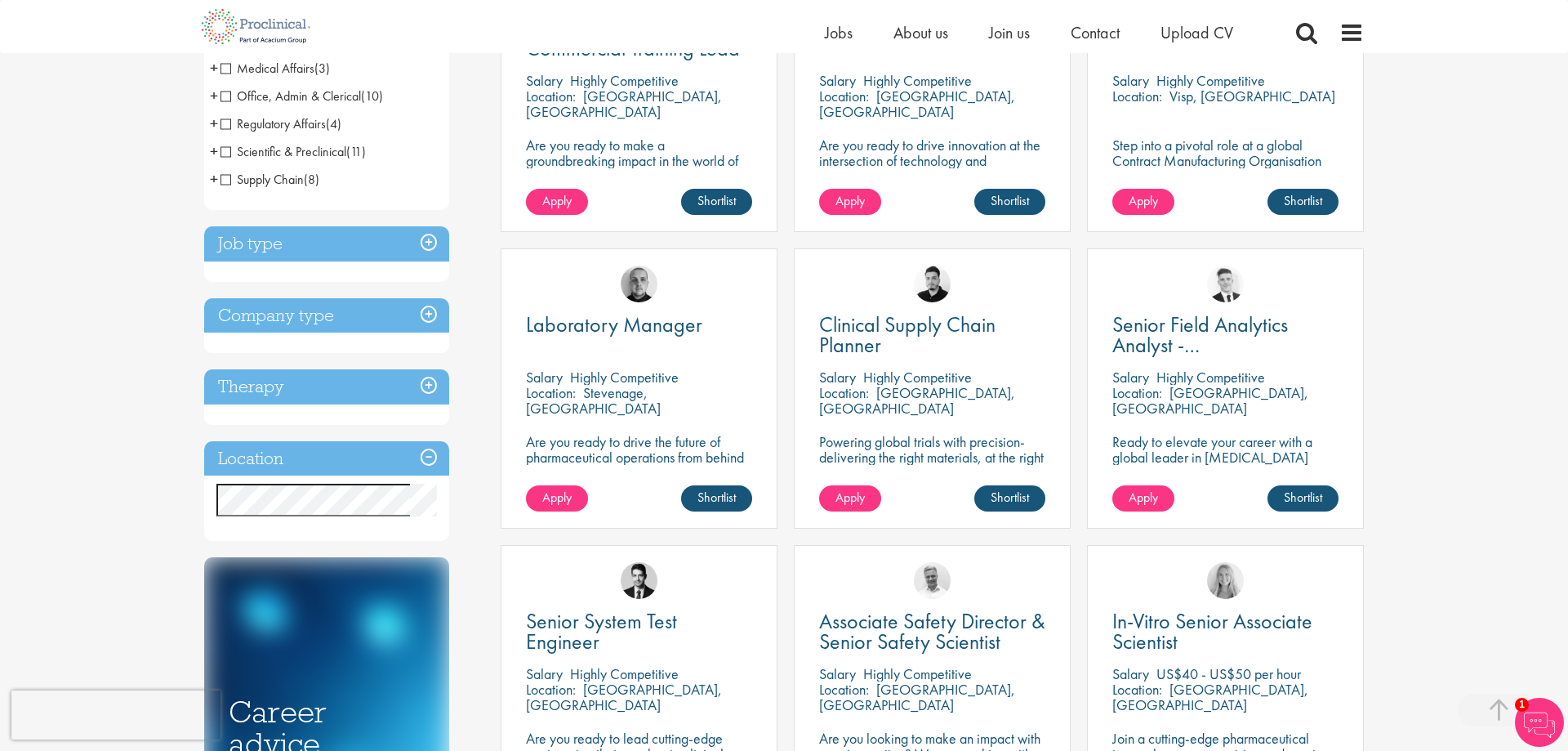
click at [367, 441] on h3 "Location" at bounding box center [326, 458] width 245 height 35
click at [425, 451] on h3 "Location" at bounding box center [326, 458] width 245 height 35
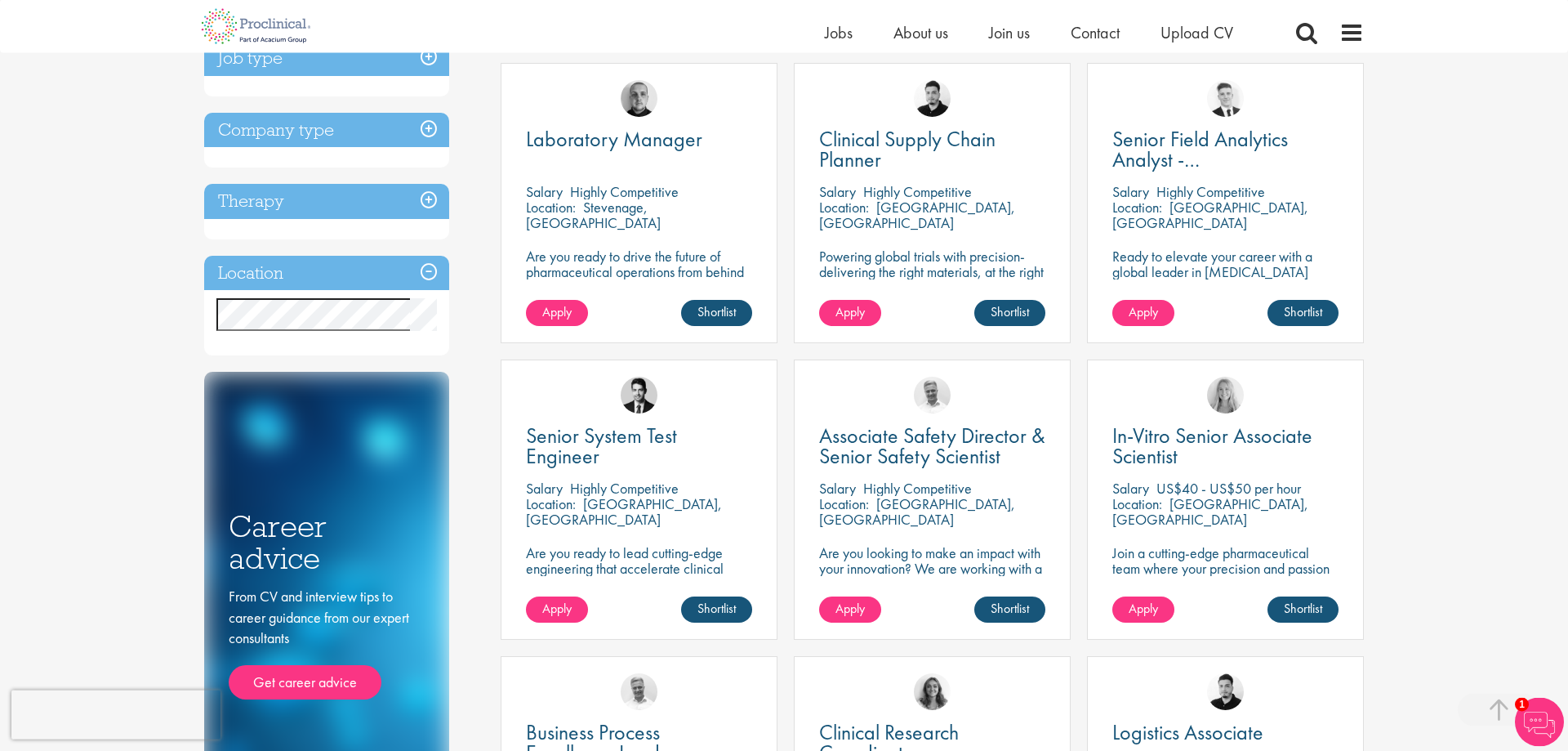
scroll to position [667, 0]
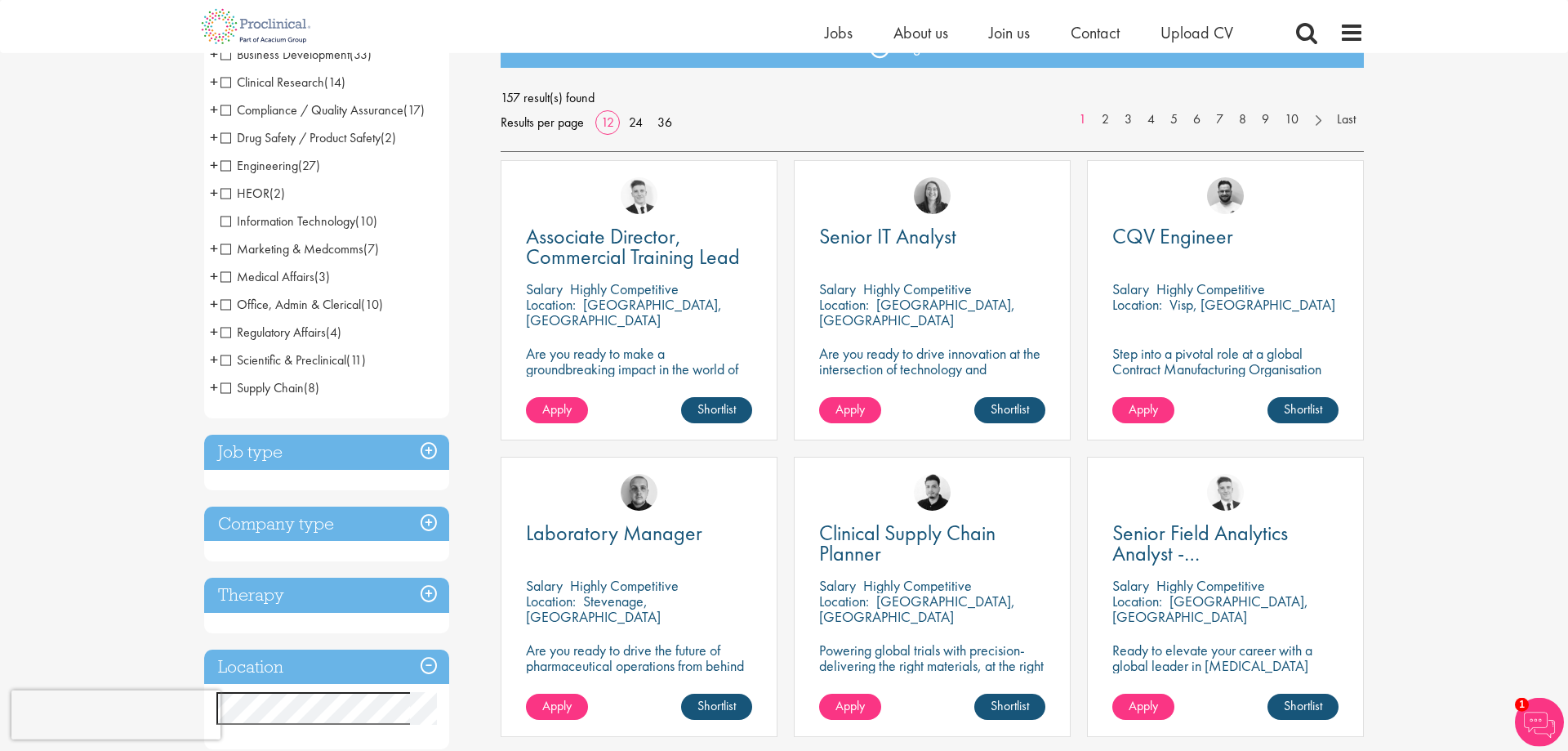
scroll to position [250, 0]
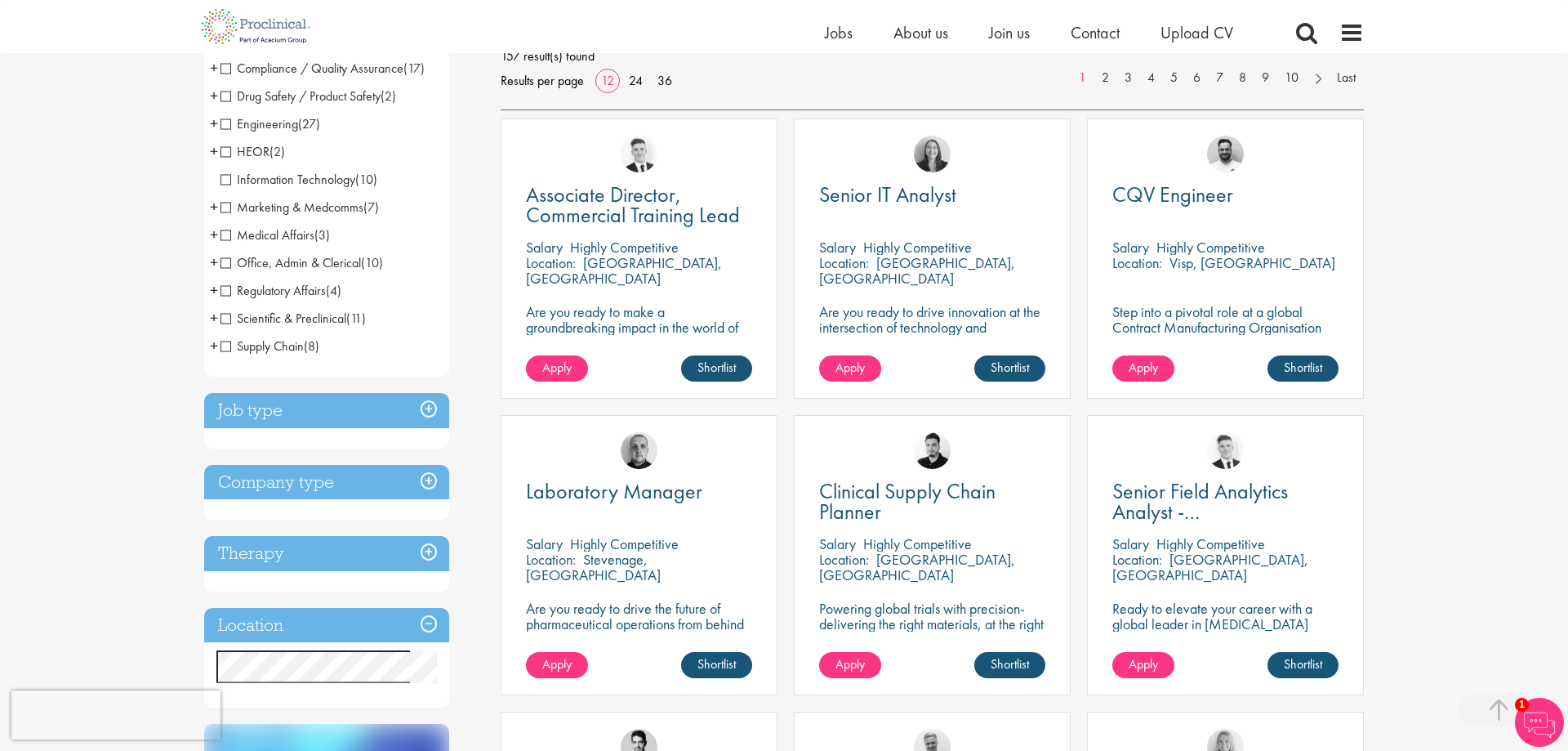
click at [426, 406] on h3 "Job type" at bounding box center [326, 411] width 245 height 35
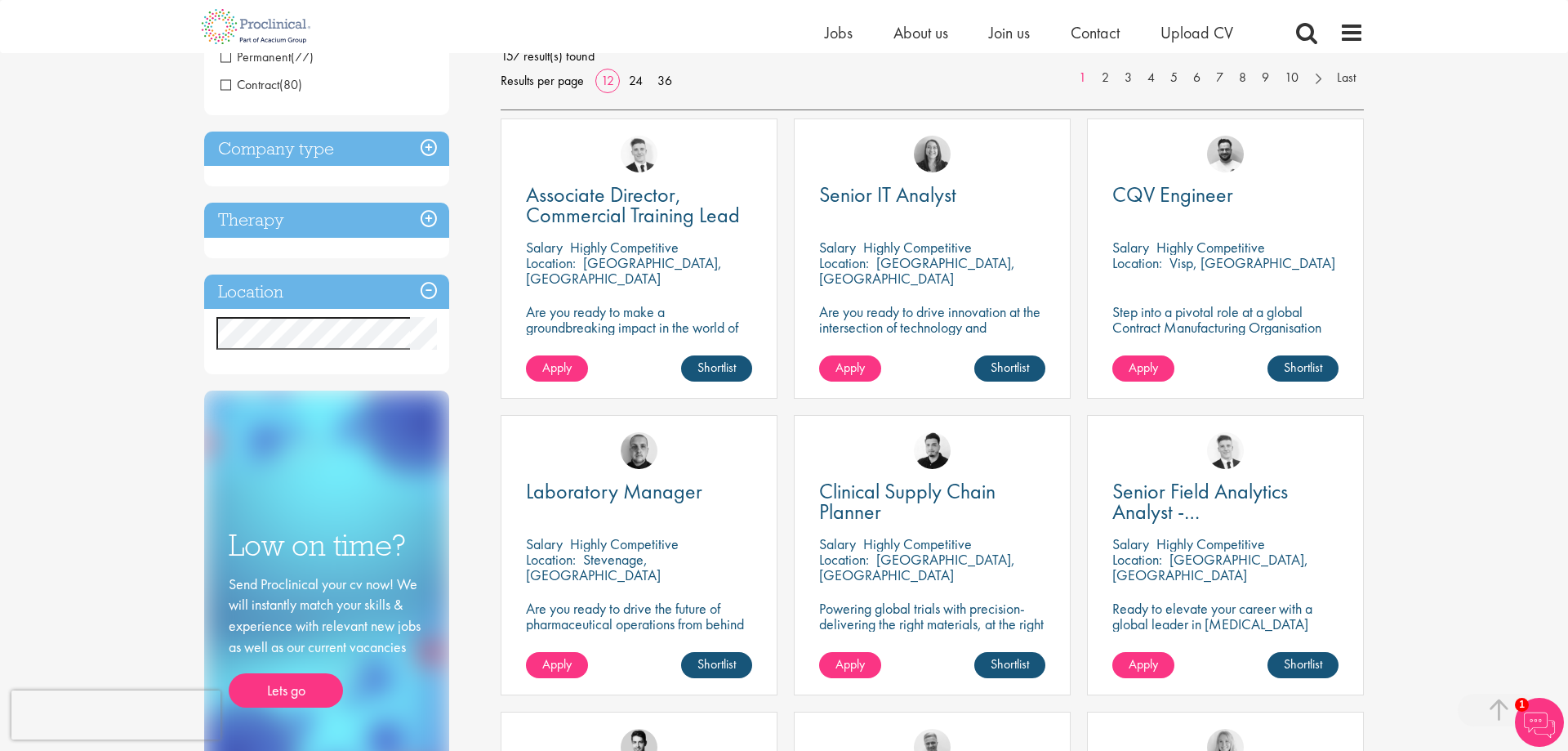
click at [416, 150] on h3 "Company type" at bounding box center [326, 149] width 245 height 35
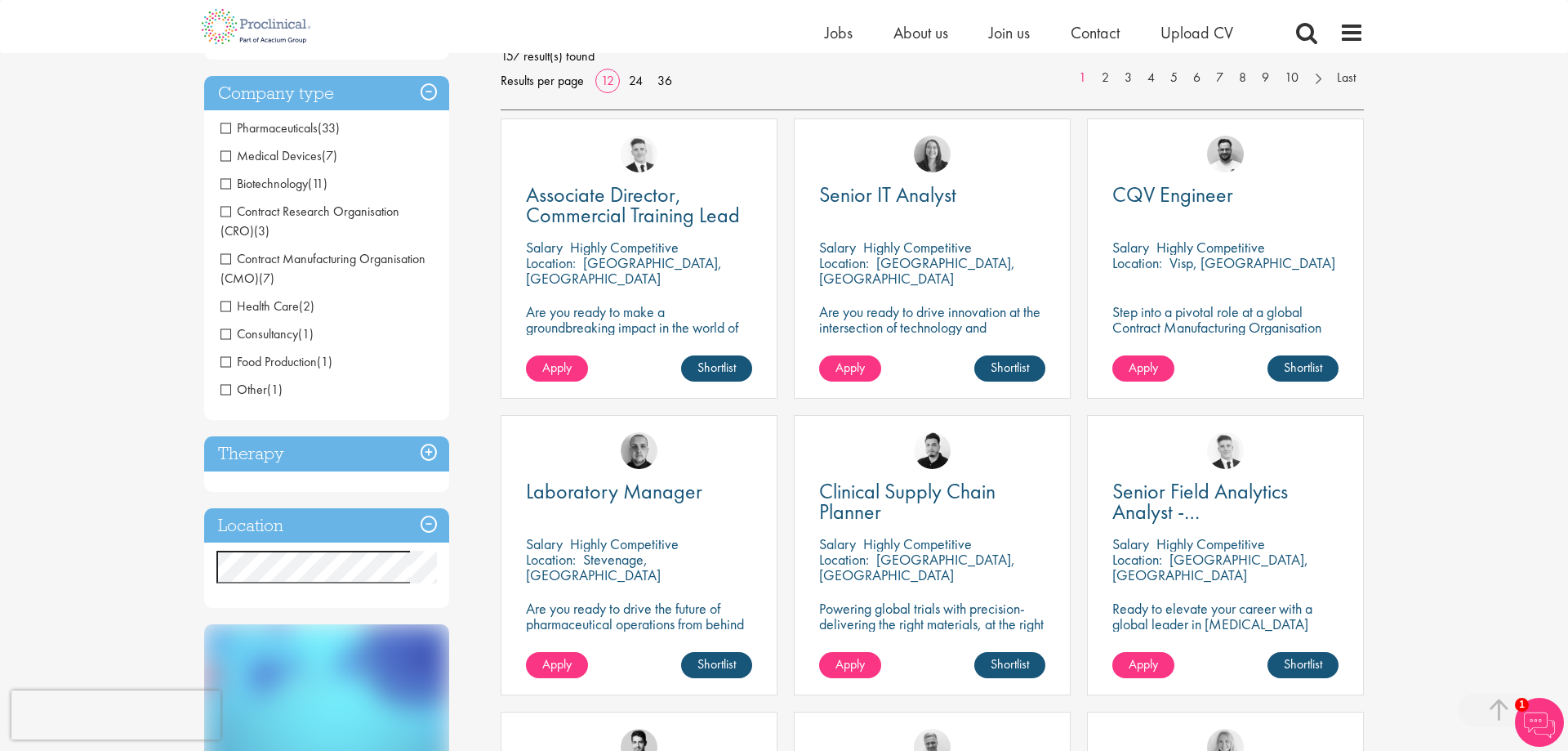
click at [310, 134] on span "Pharmaceuticals" at bounding box center [269, 128] width 97 height 17
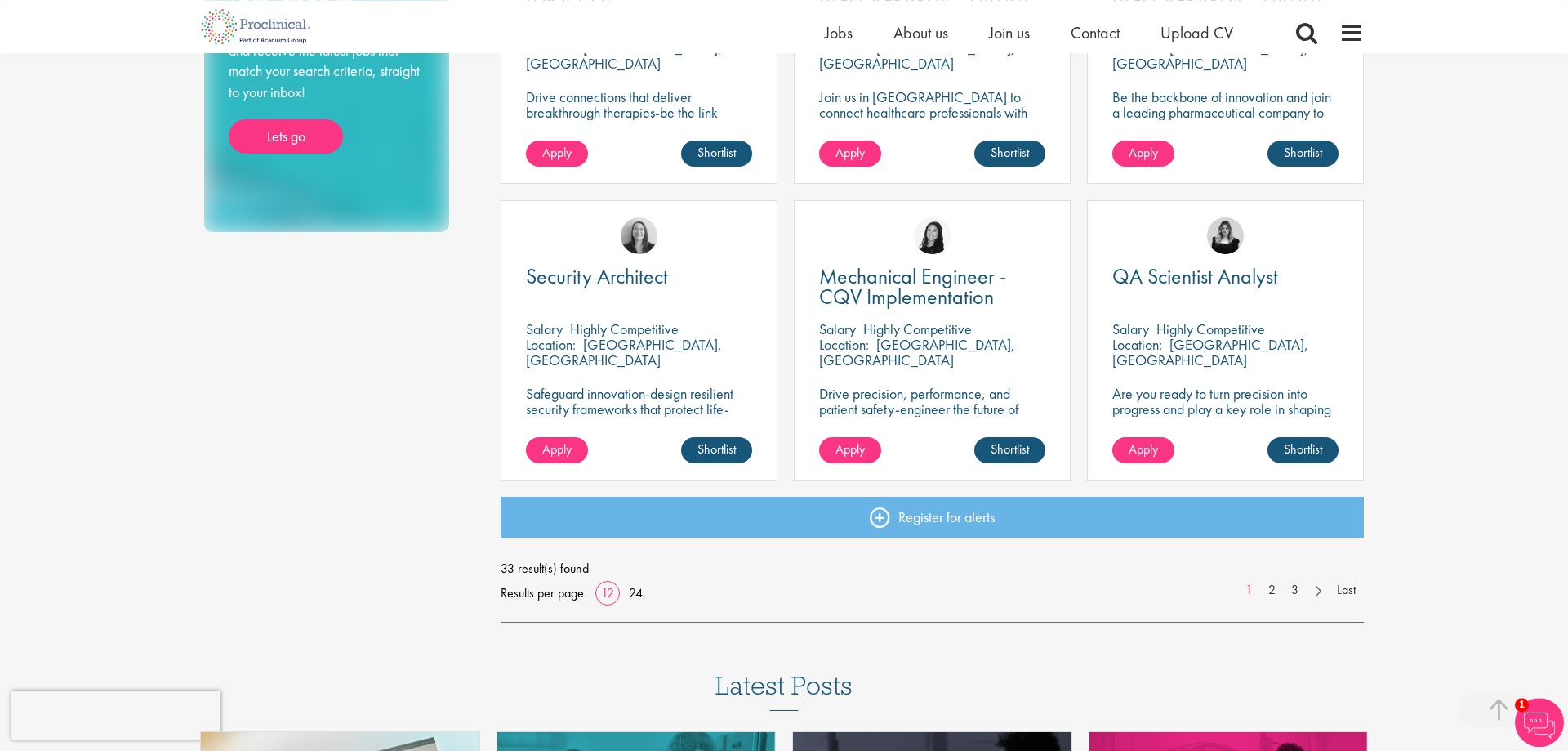
scroll to position [1166, 0]
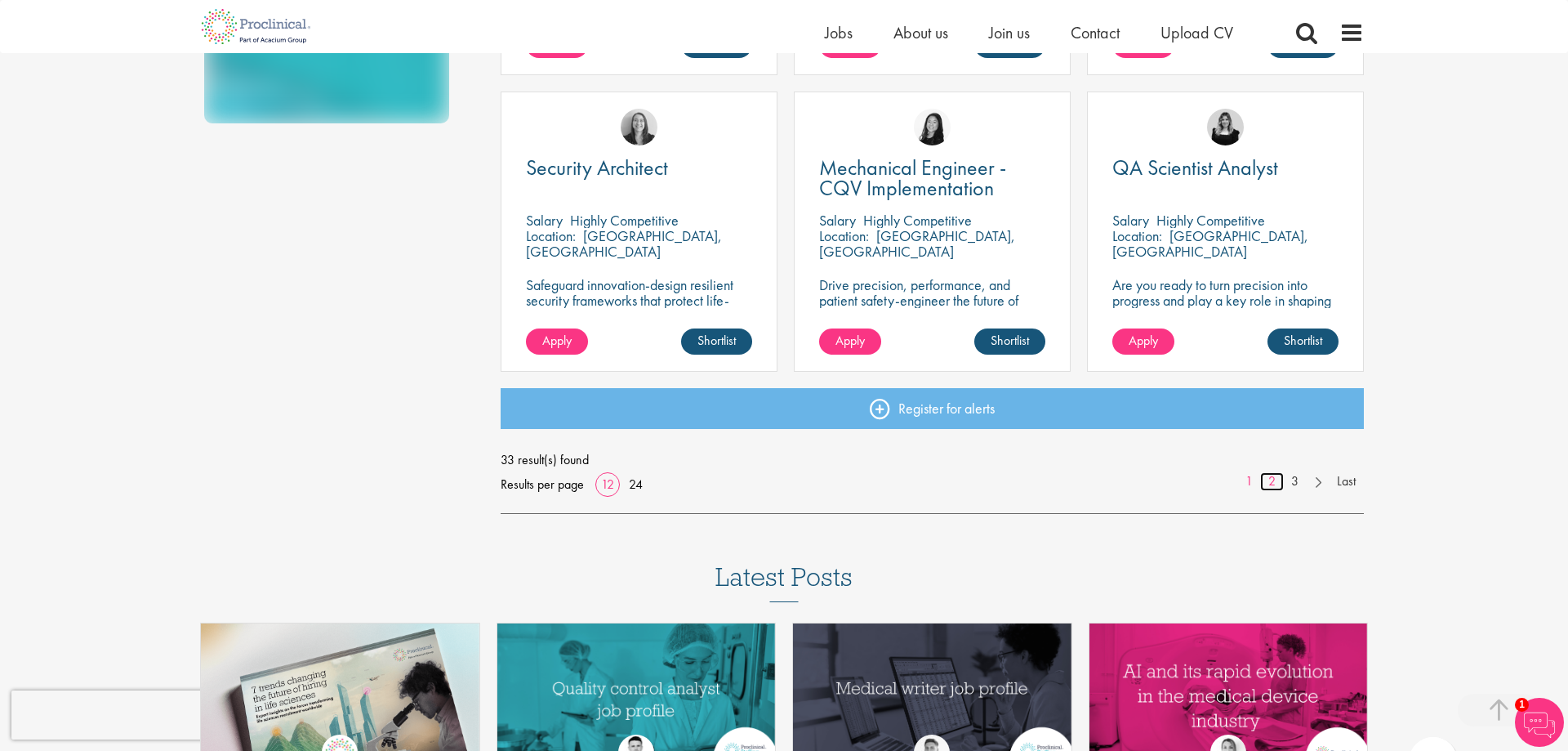
click at [1274, 479] on link "2" at bounding box center [1271, 481] width 24 height 19
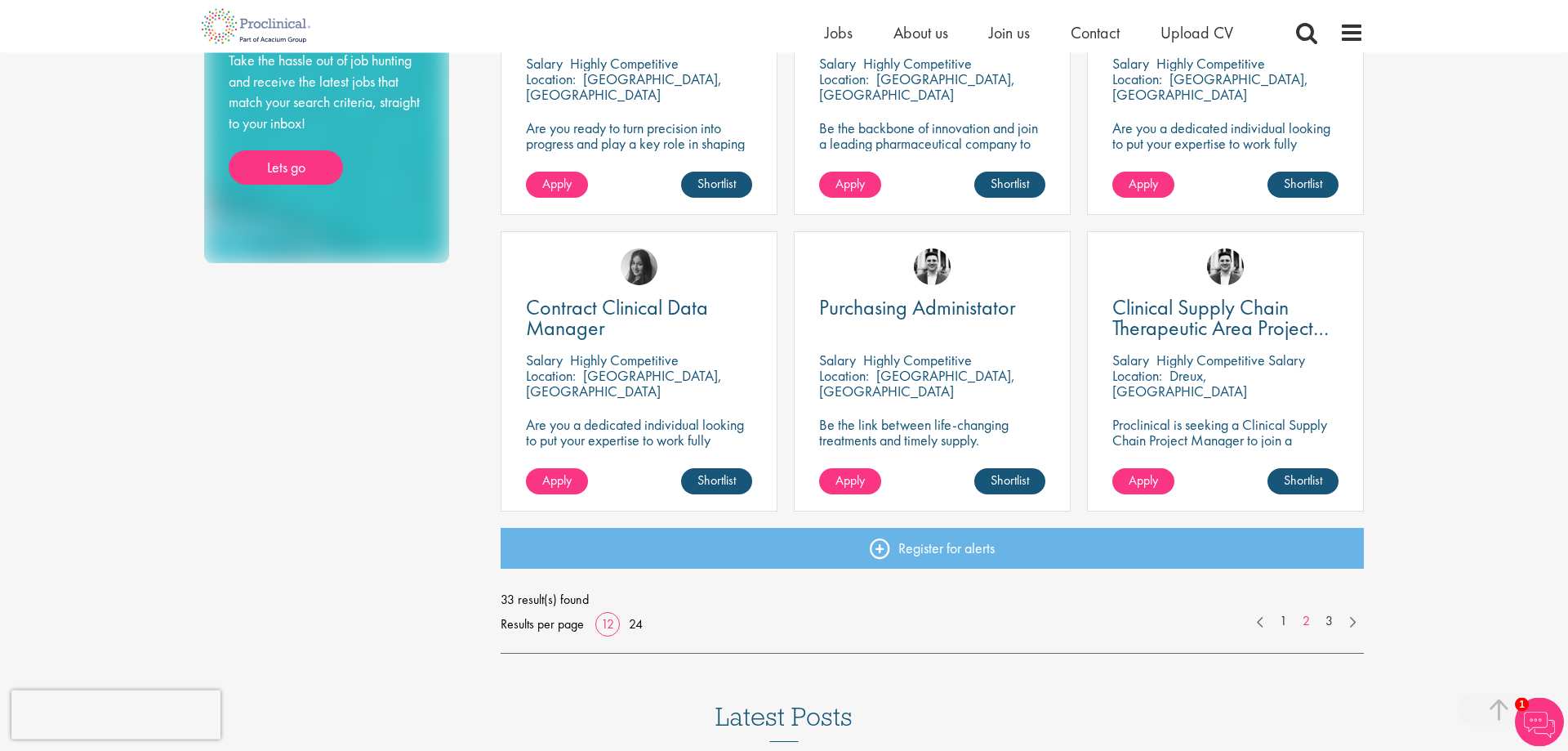
scroll to position [1083, 0]
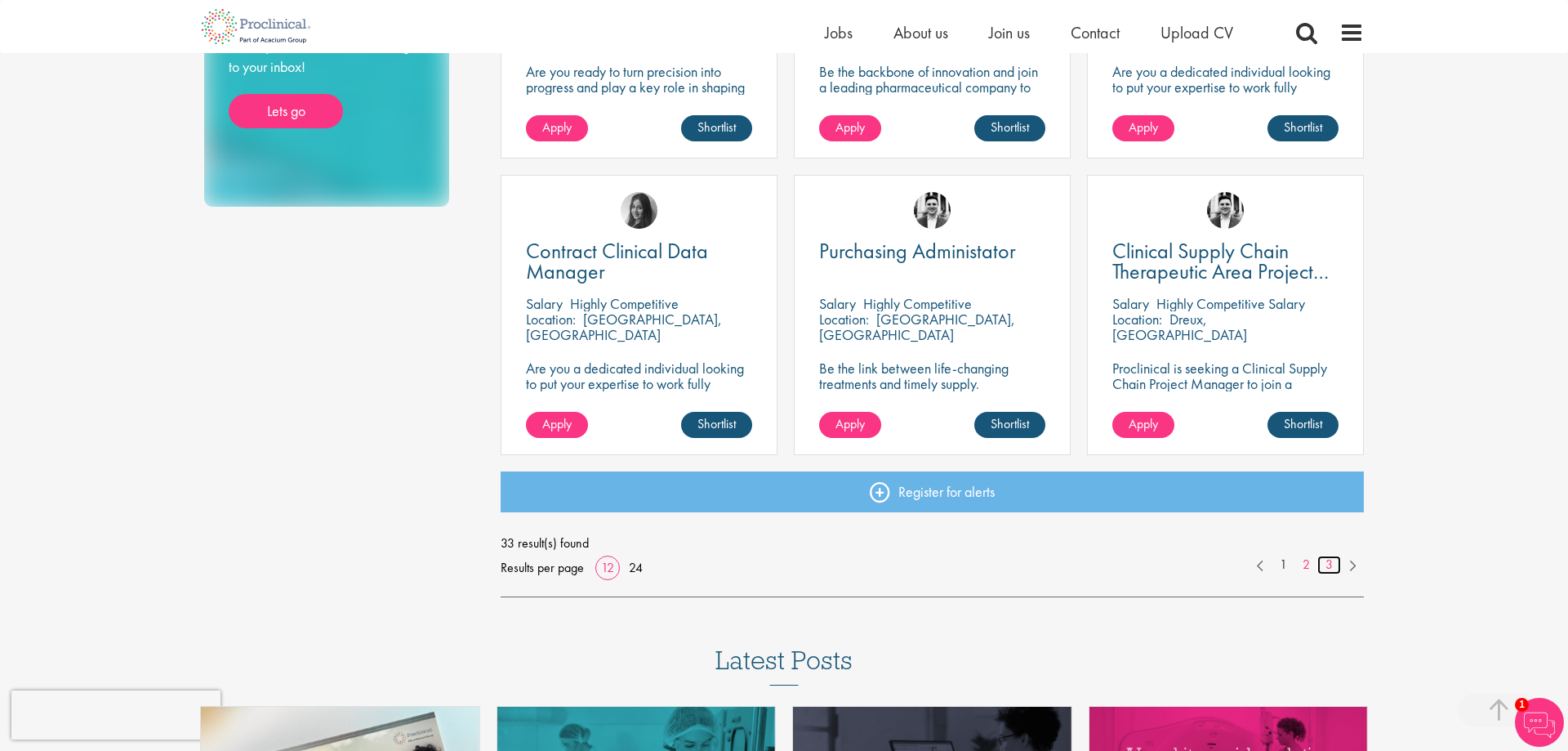
click at [1334, 559] on link "3" at bounding box center [1328, 565] width 24 height 19
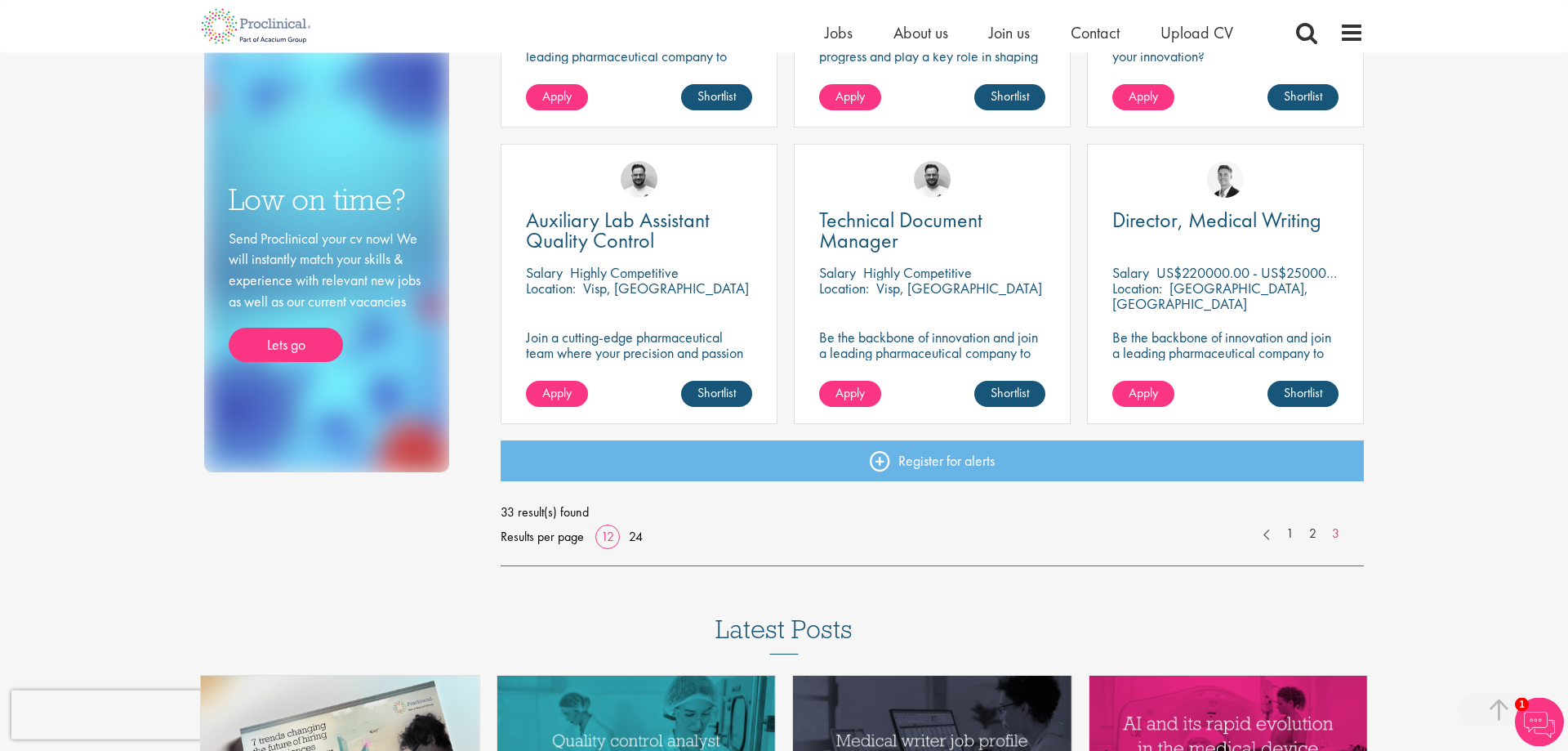
scroll to position [833, 0]
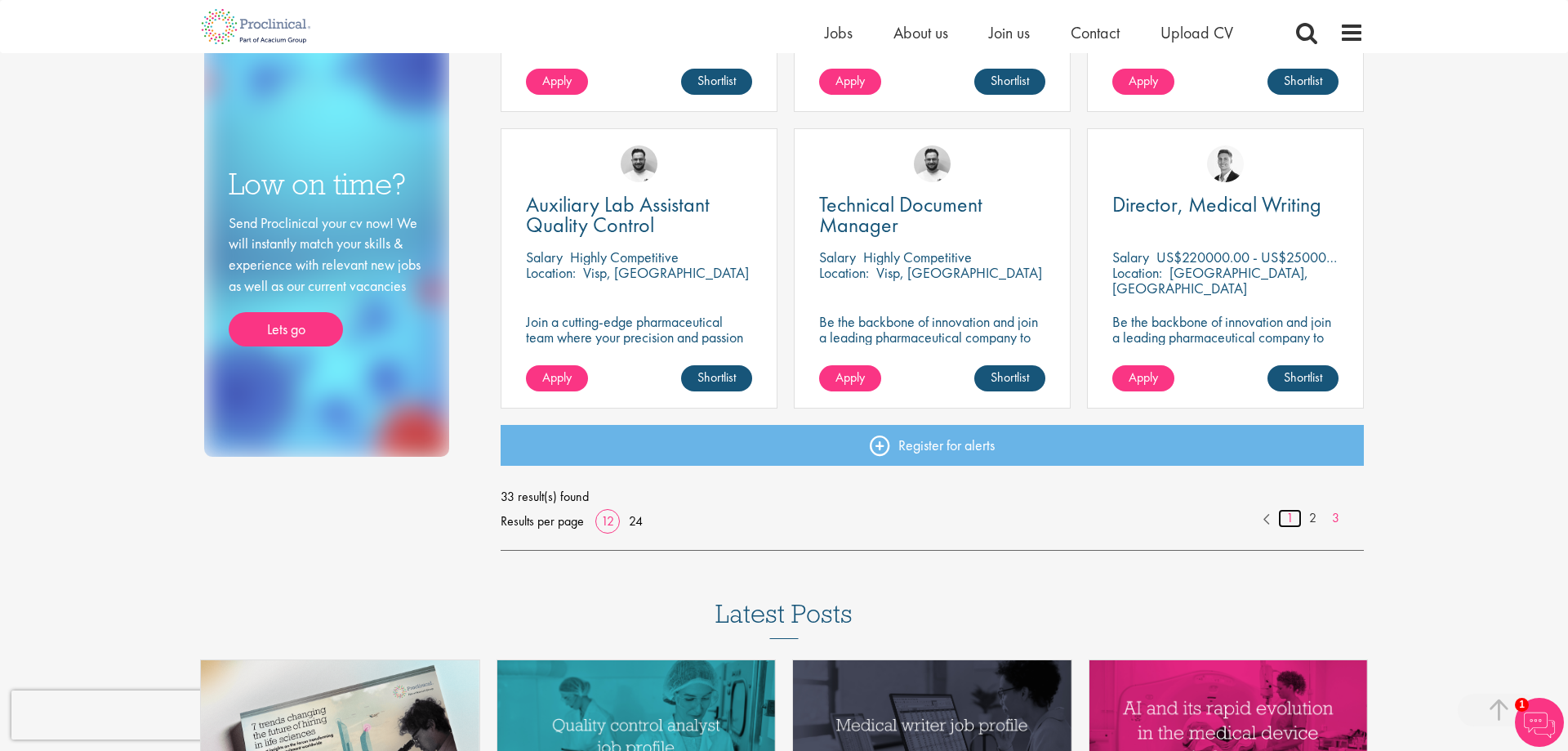
click at [1295, 520] on link "1" at bounding box center [1290, 518] width 24 height 19
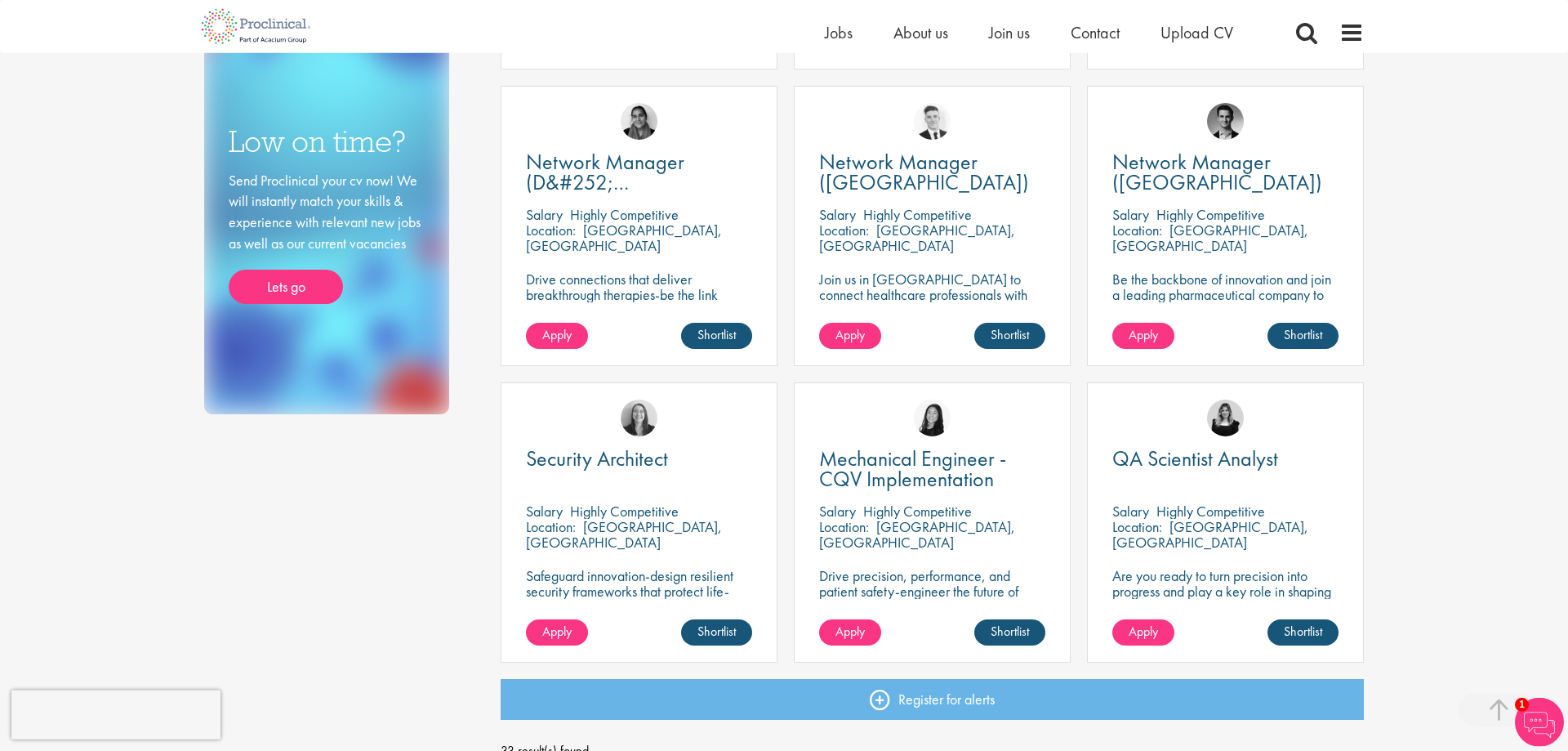
scroll to position [917, 0]
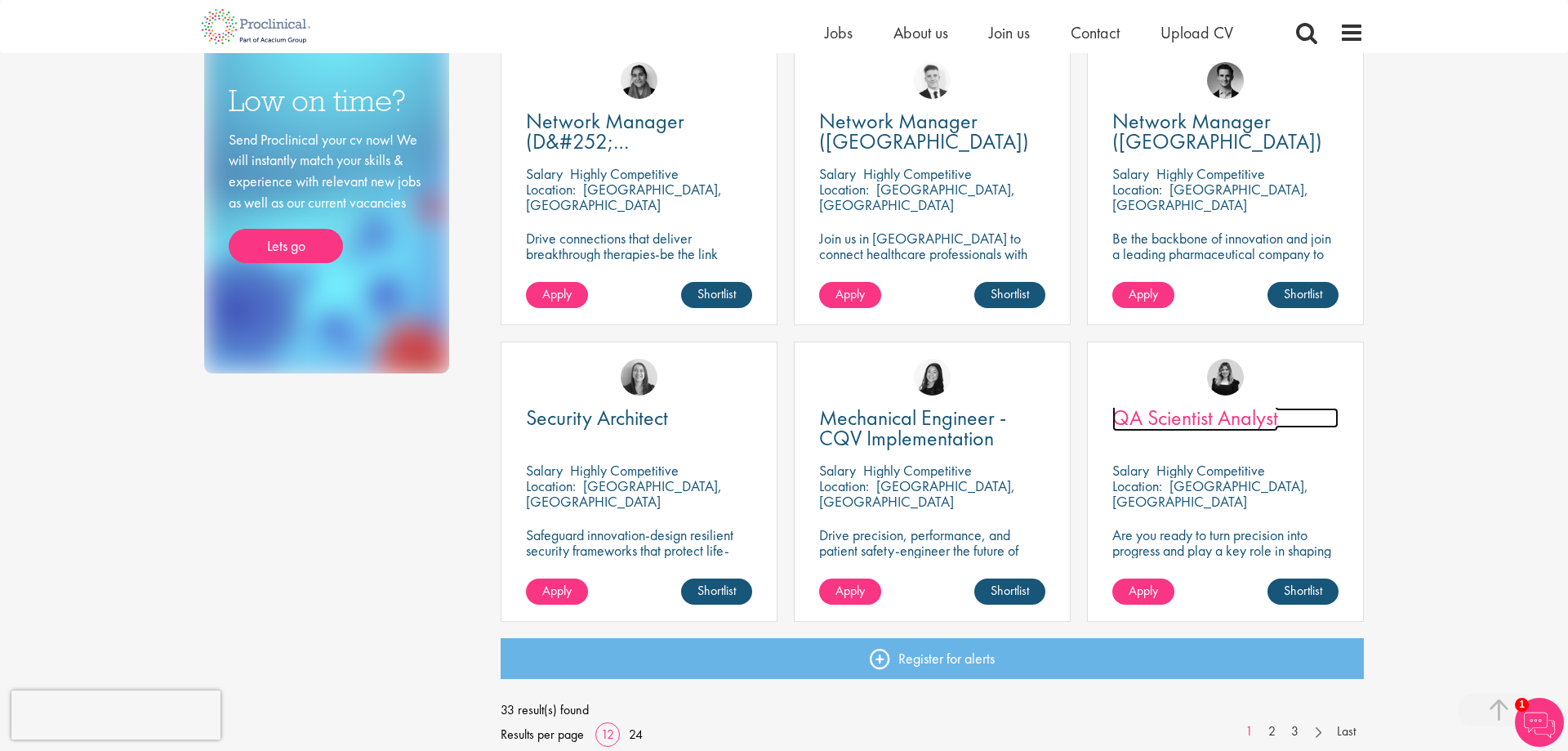
click at [1182, 427] on span "QA Scientist Analyst" at bounding box center [1195, 418] width 166 height 28
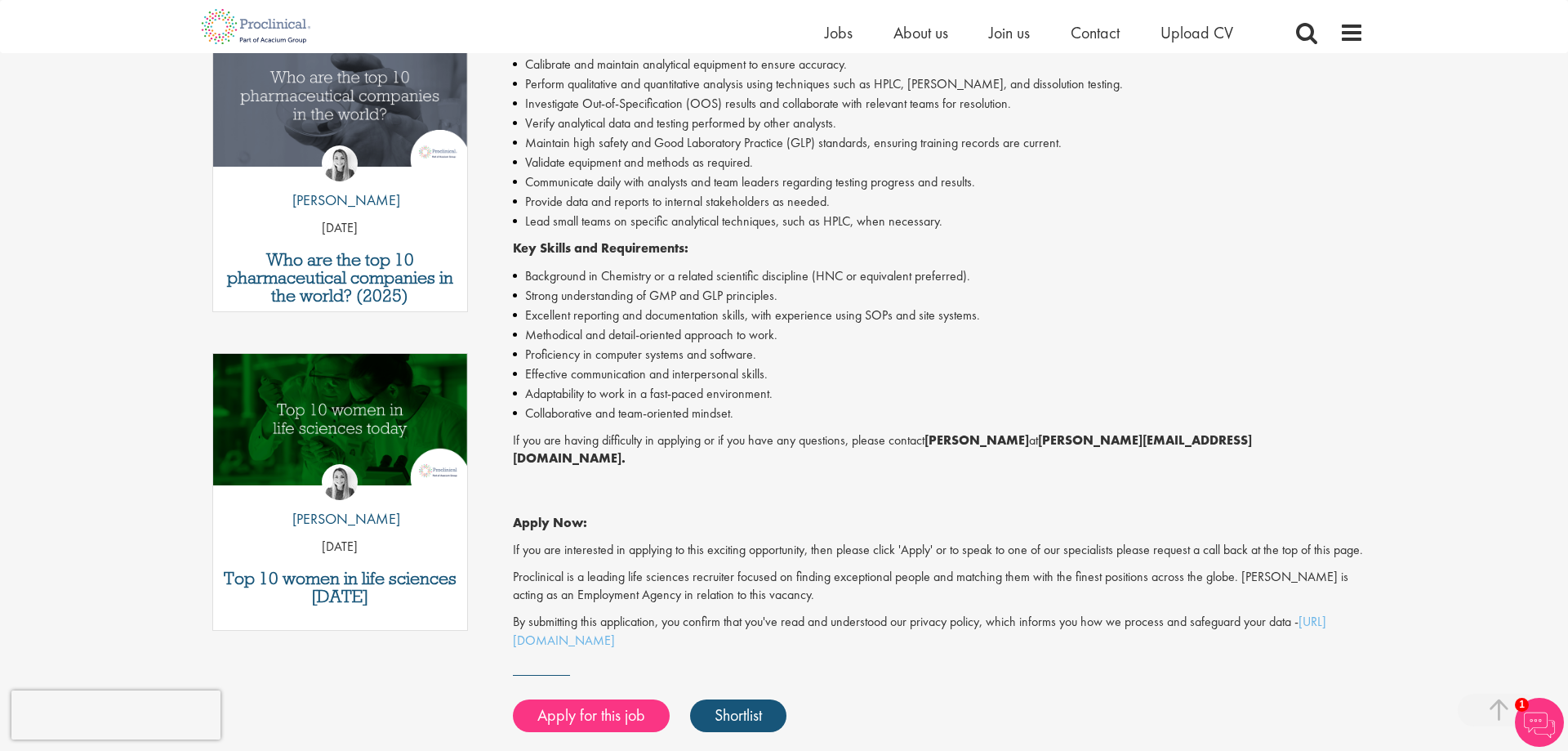
scroll to position [750, 0]
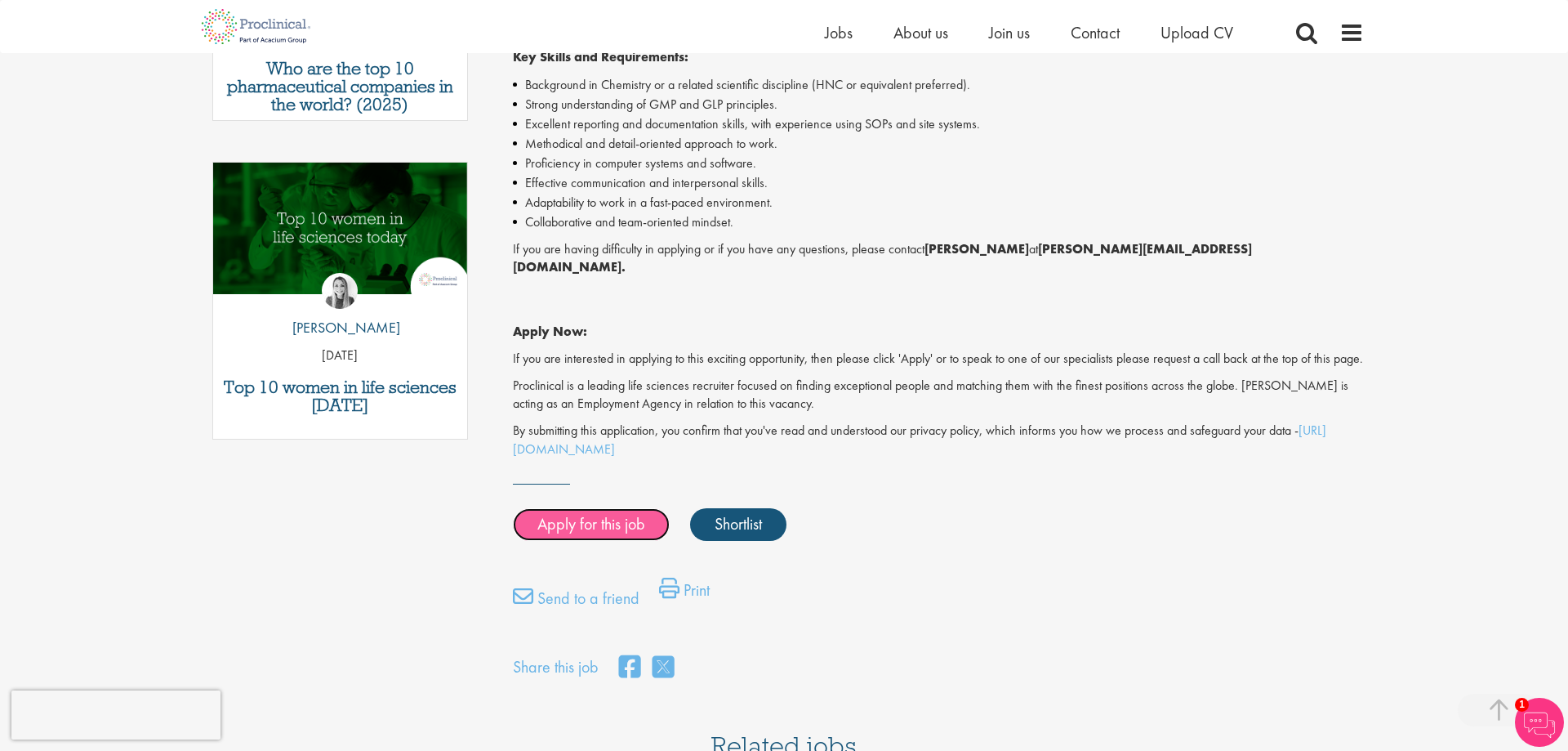
click at [645, 525] on link "Apply for this job" at bounding box center [591, 524] width 157 height 33
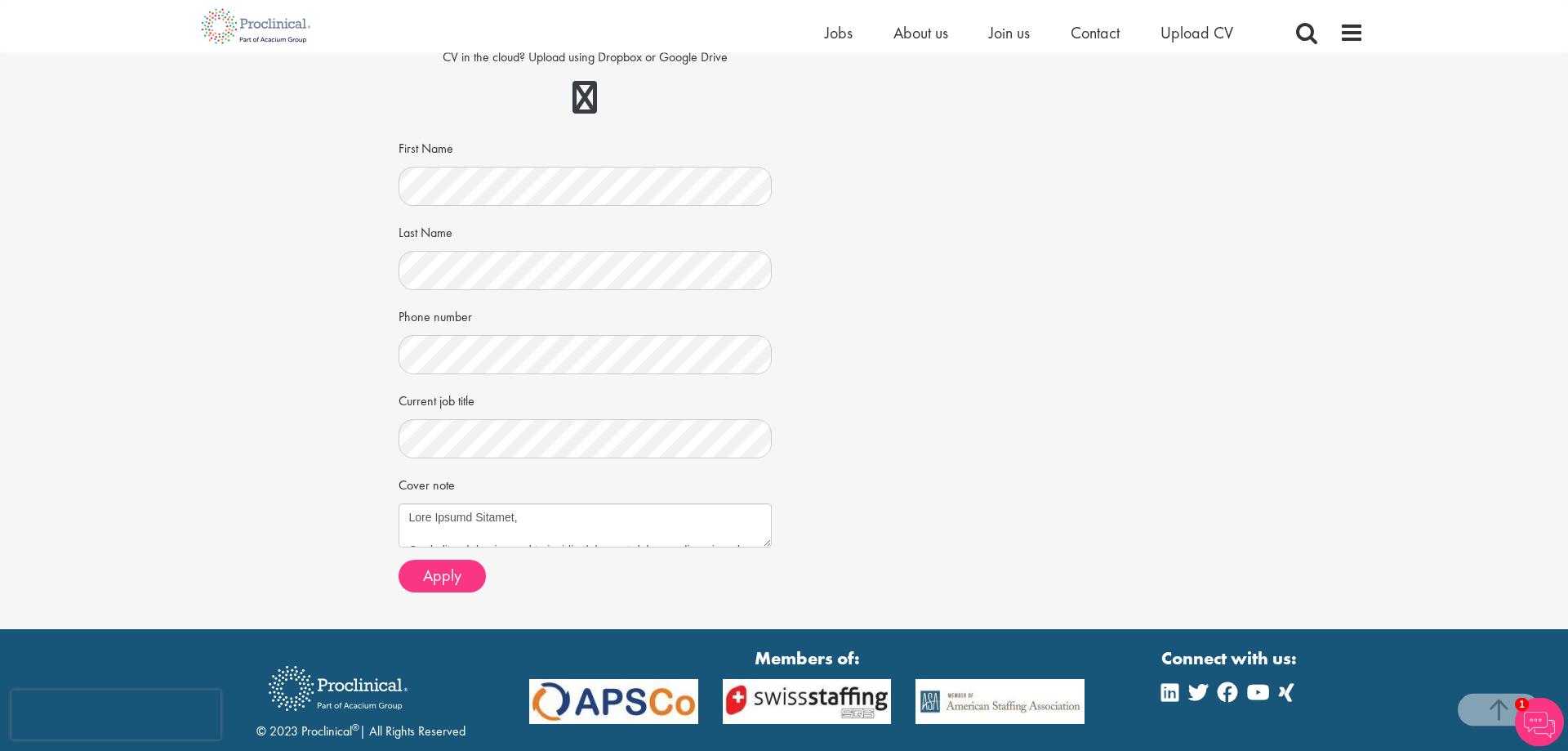
scroll to position [333, 0]
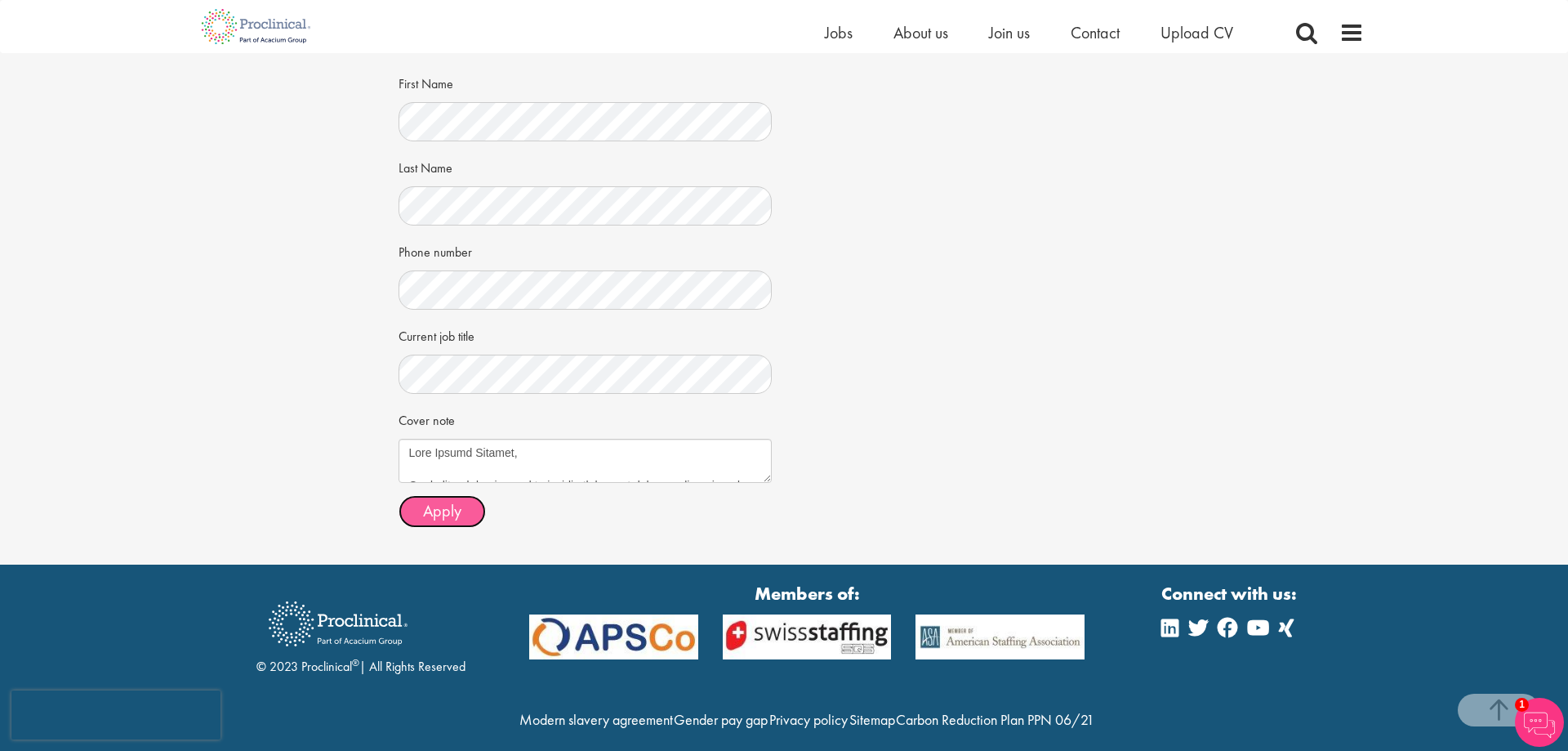
click at [452, 514] on span "Apply" at bounding box center [442, 510] width 39 height 21
click at [524, 465] on textarea "Cover note" at bounding box center [586, 461] width 374 height 45
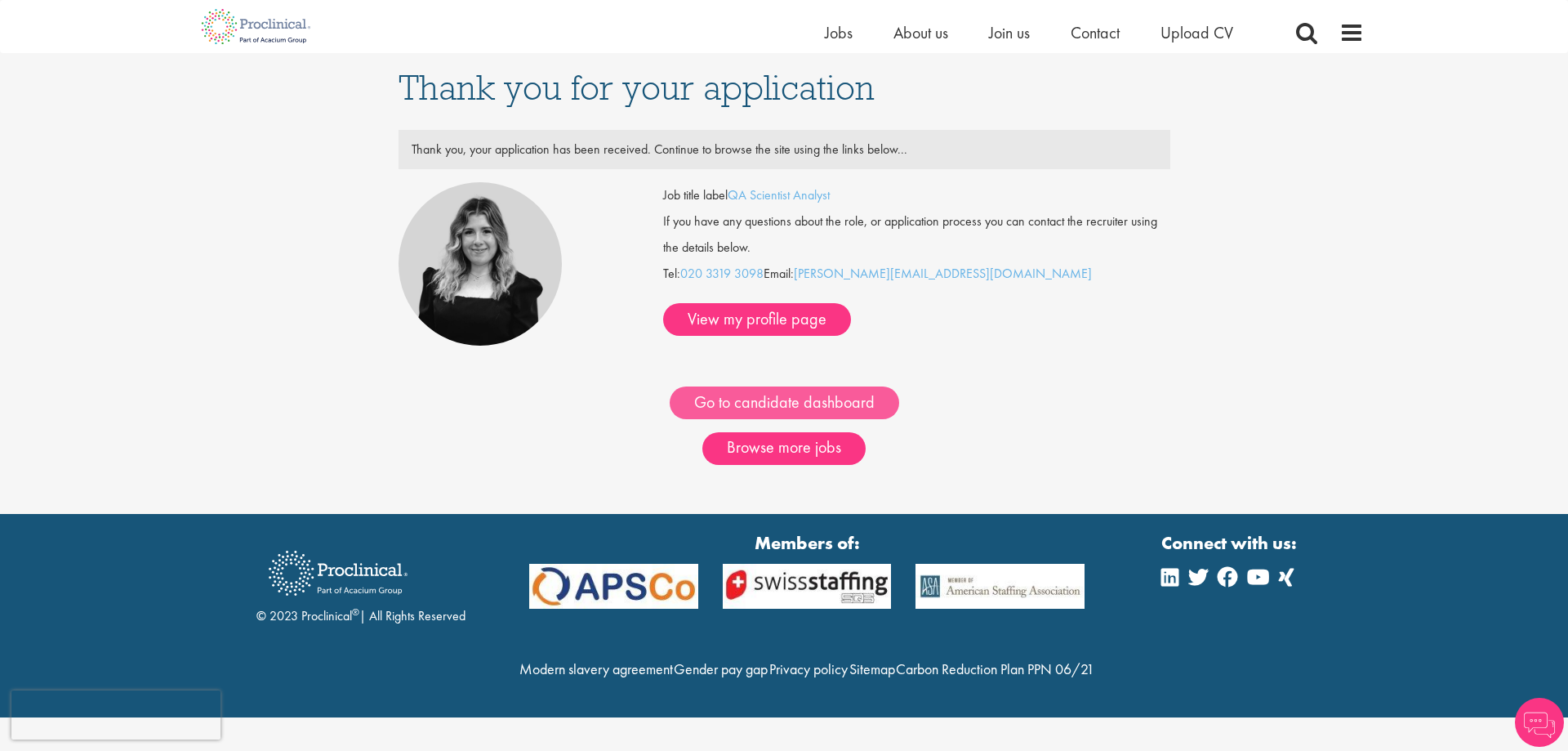
scroll to position [8, 0]
